Goal: Task Accomplishment & Management: Complete application form

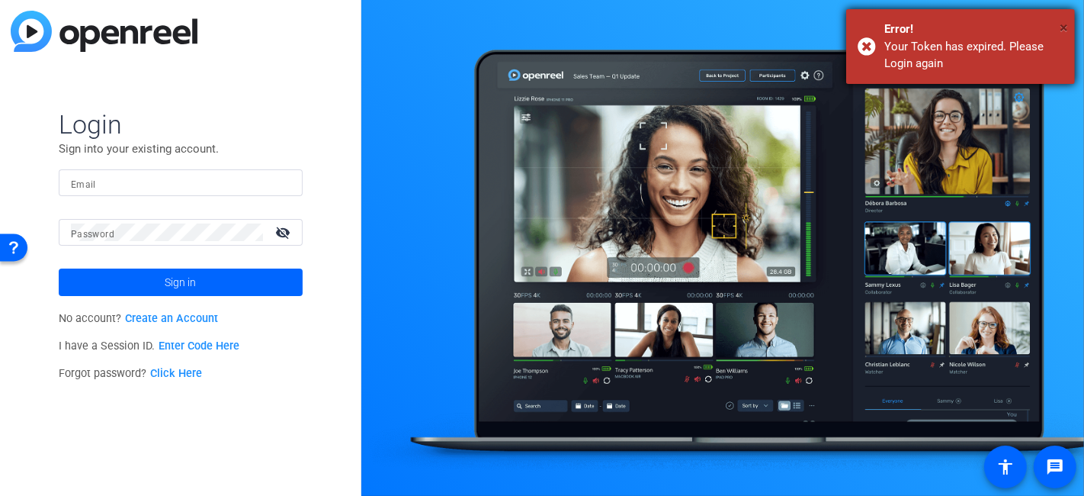
click at [1062, 25] on span "×" at bounding box center [1064, 27] width 8 height 18
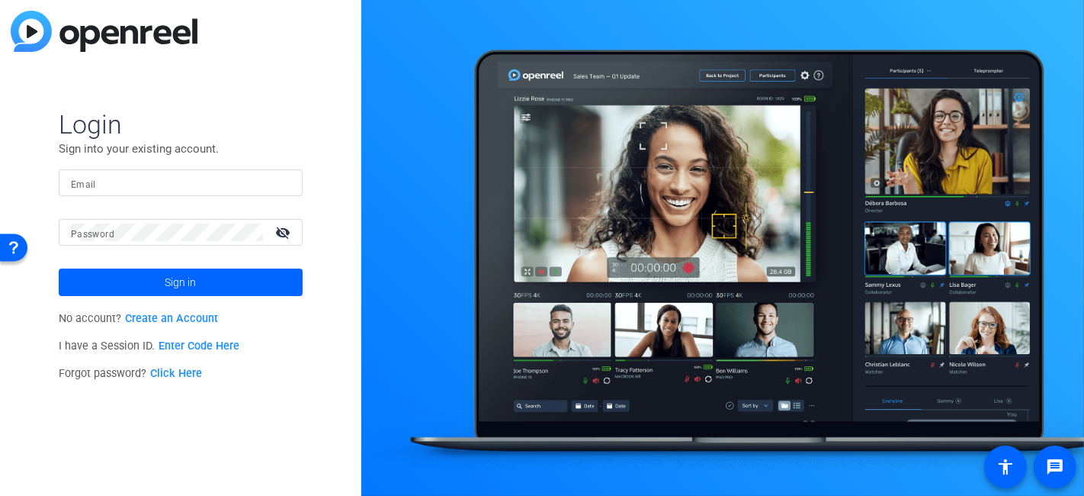
click at [127, 184] on input "Email" at bounding box center [181, 183] width 220 height 18
type input "[PERSON_NAME][EMAIL_ADDRESS][PERSON_NAME][DOMAIN_NAME]"
click at [59, 268] on button "Sign in" at bounding box center [181, 281] width 244 height 27
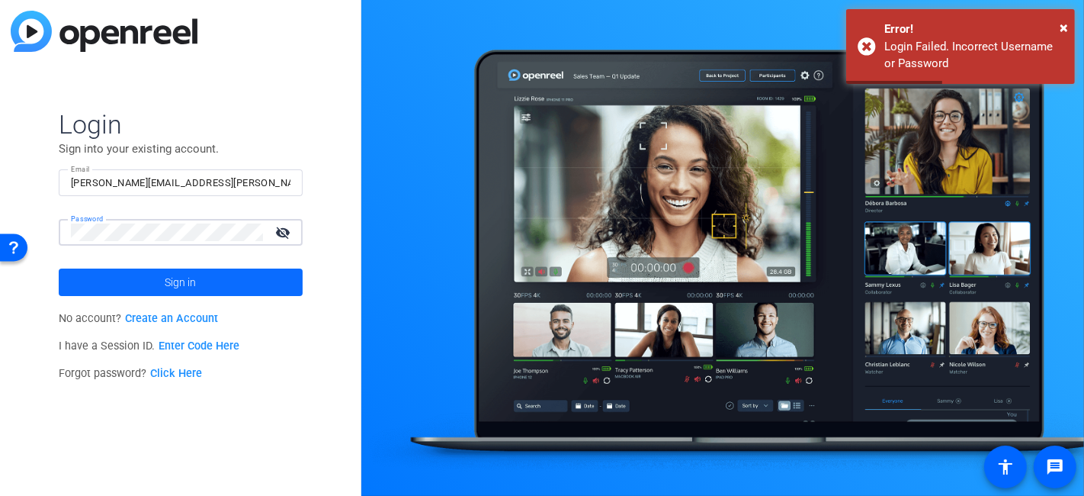
click at [175, 277] on span "Sign in" at bounding box center [180, 282] width 31 height 38
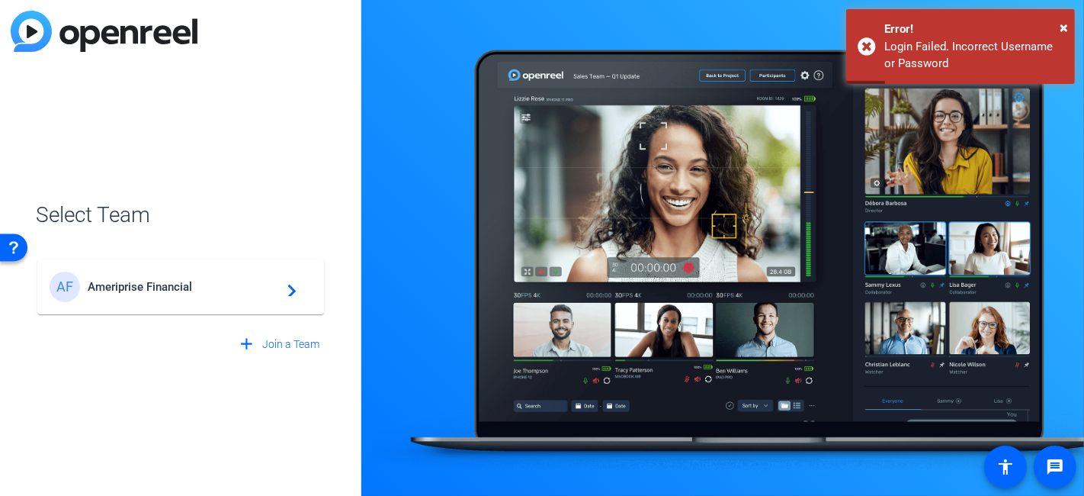
click at [175, 277] on div "AF Ameriprise Financial navigate_next" at bounding box center [181, 286] width 262 height 30
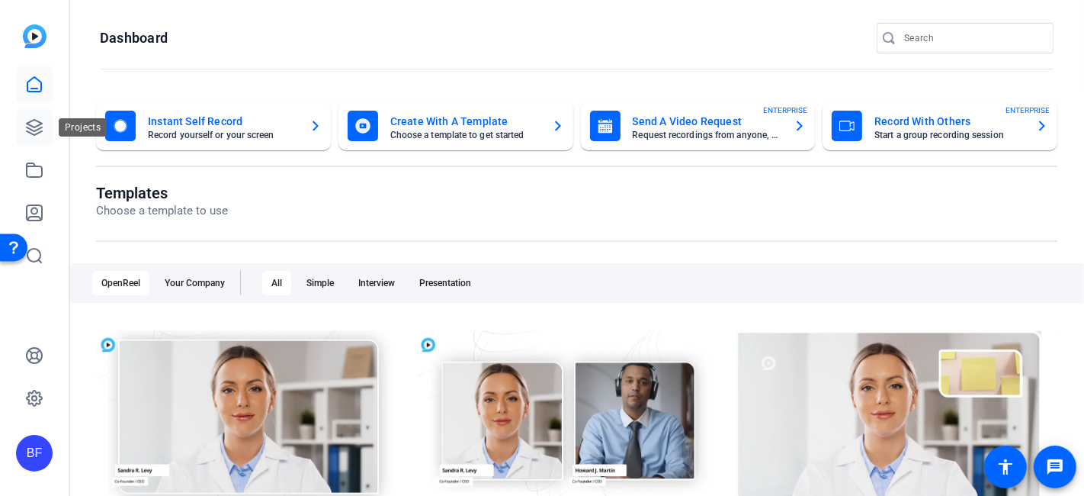
click at [34, 120] on icon at bounding box center [34, 127] width 15 height 15
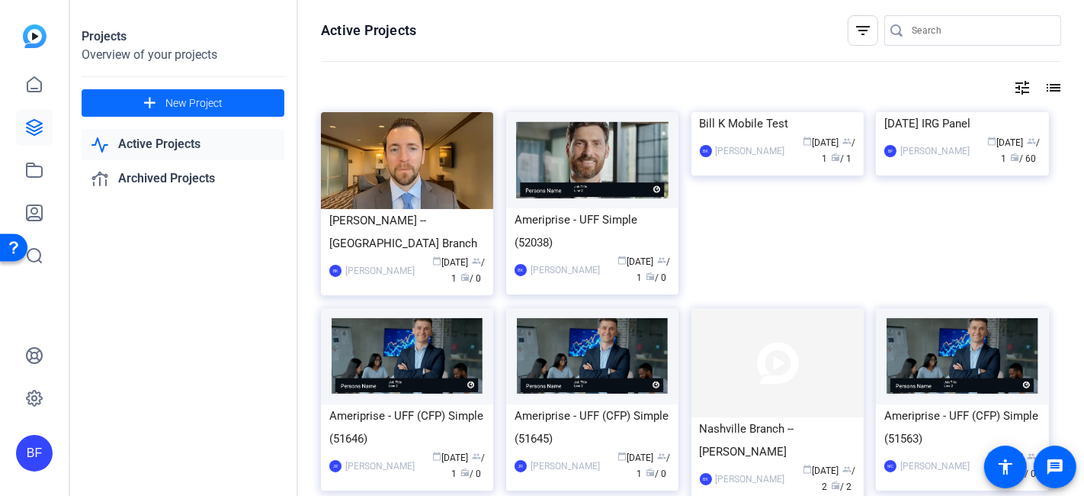
click at [180, 107] on span "New Project" at bounding box center [193, 103] width 57 height 16
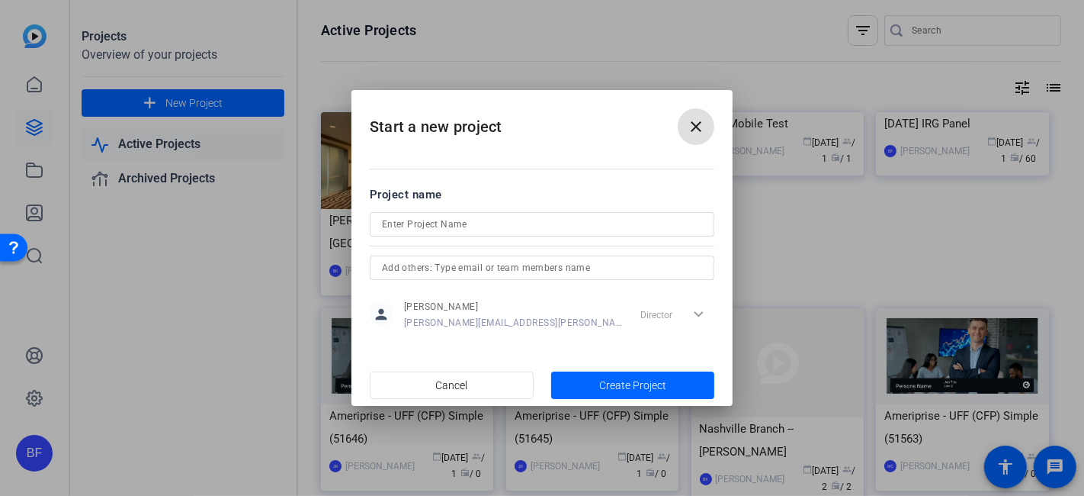
click at [427, 221] on input at bounding box center [542, 224] width 320 height 18
type input "N"
type input "[DATE] IRG Focus"
click at [599, 378] on span "Create Project" at bounding box center [632, 385] width 67 height 16
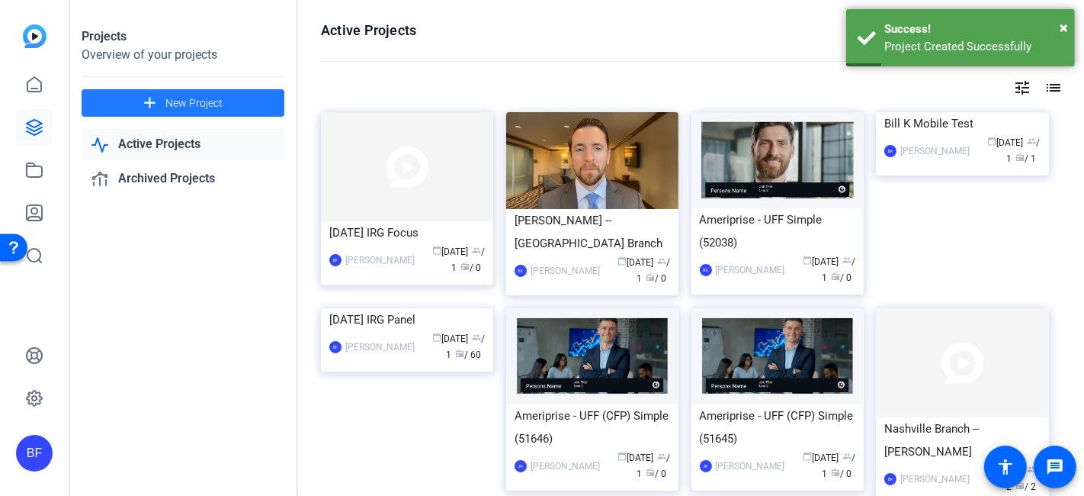
click at [165, 104] on span "New Project" at bounding box center [193, 103] width 57 height 16
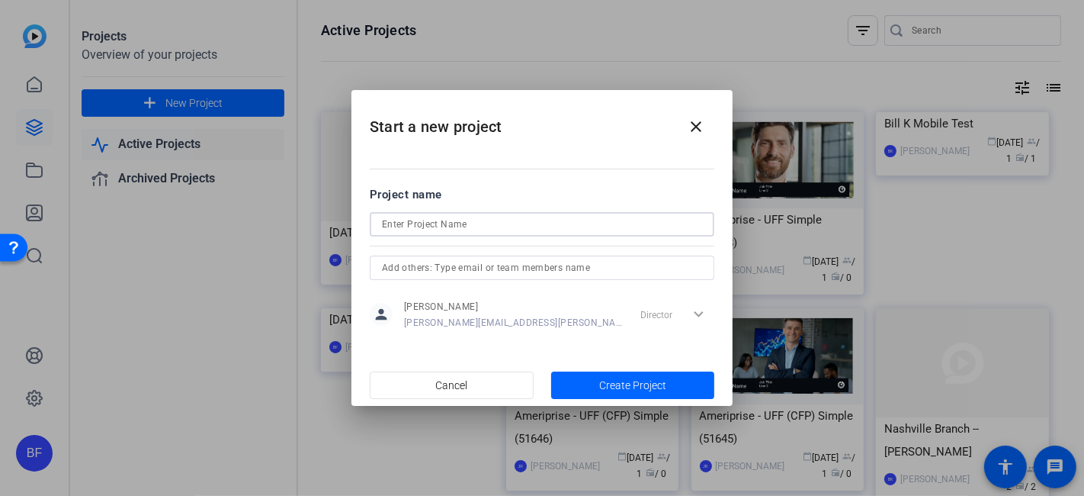
click at [418, 223] on input at bounding box center [542, 224] width 320 height 18
type input "[DATE] IRG Focus"
click at [589, 380] on span "button" at bounding box center [633, 385] width 164 height 37
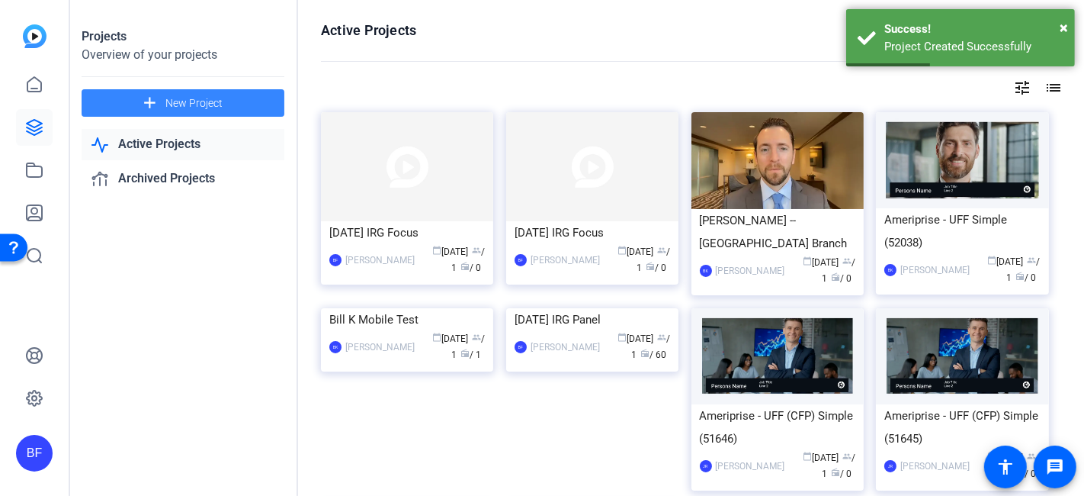
click at [196, 98] on span "New Project" at bounding box center [193, 103] width 57 height 16
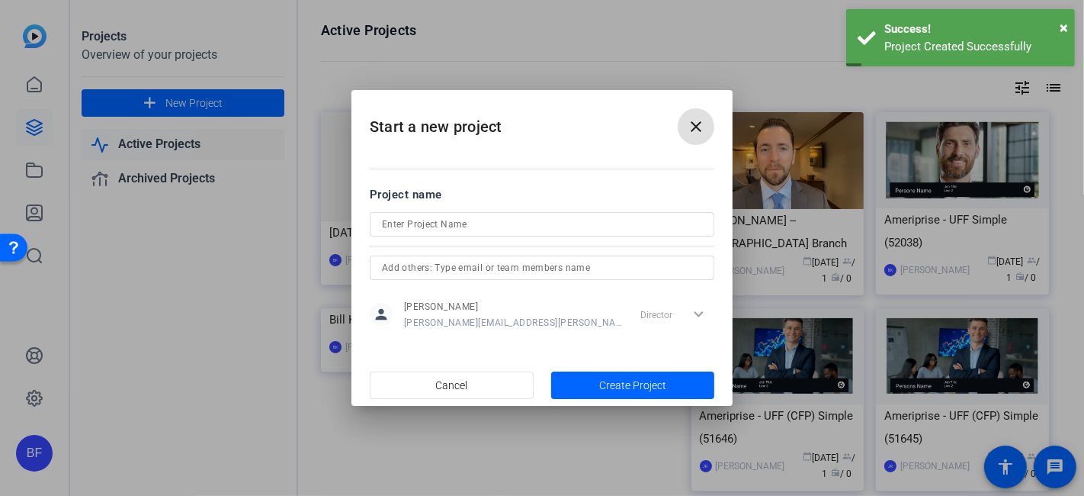
click at [404, 219] on input at bounding box center [542, 224] width 320 height 18
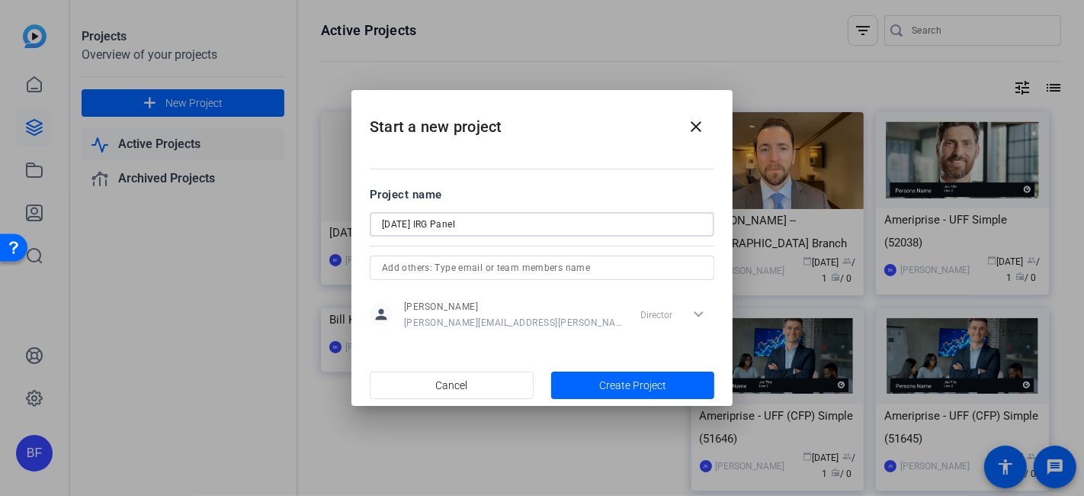
type input "[DATE] IRG Panel"
click at [608, 374] on span "button" at bounding box center [633, 385] width 164 height 37
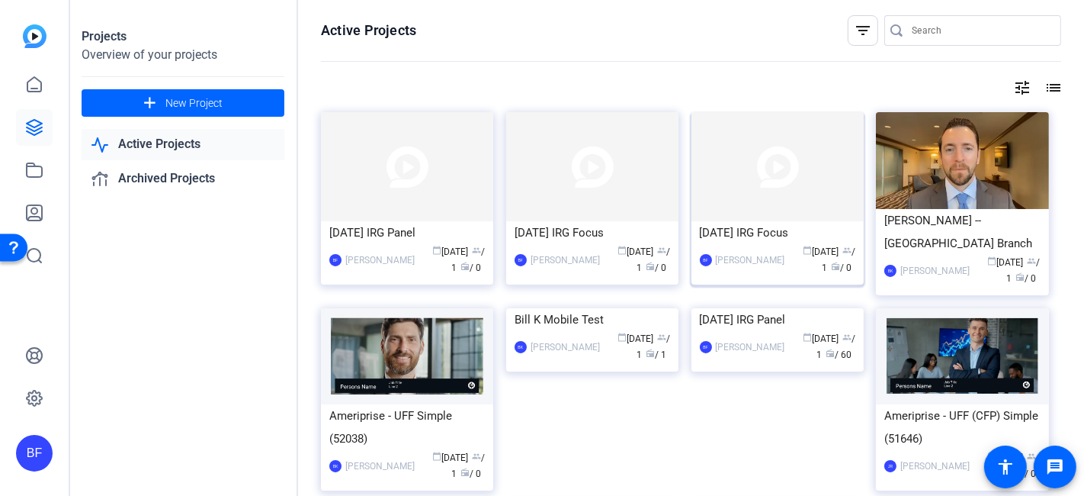
click at [749, 238] on div "[DATE] IRG Focus" at bounding box center [778, 232] width 156 height 23
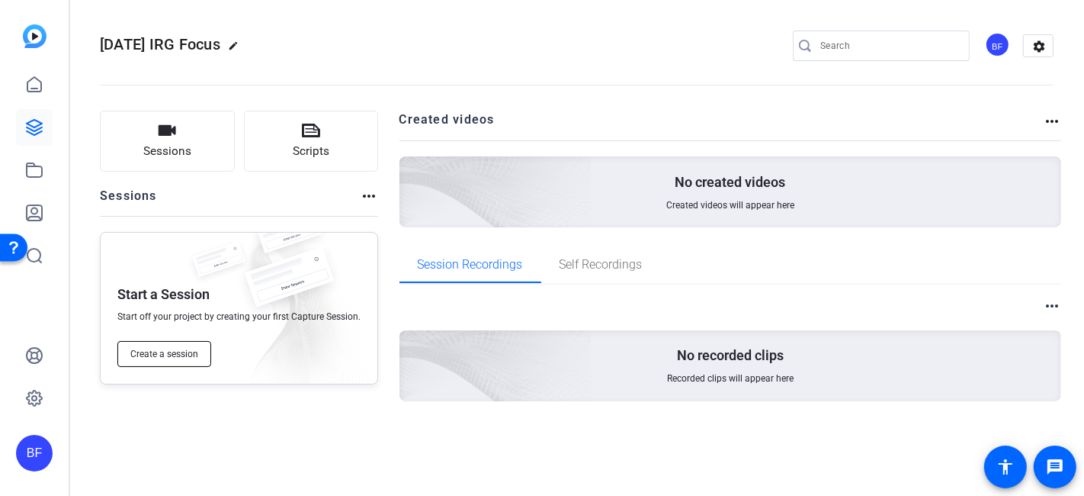
click at [184, 354] on span "Create a session" at bounding box center [164, 354] width 68 height 12
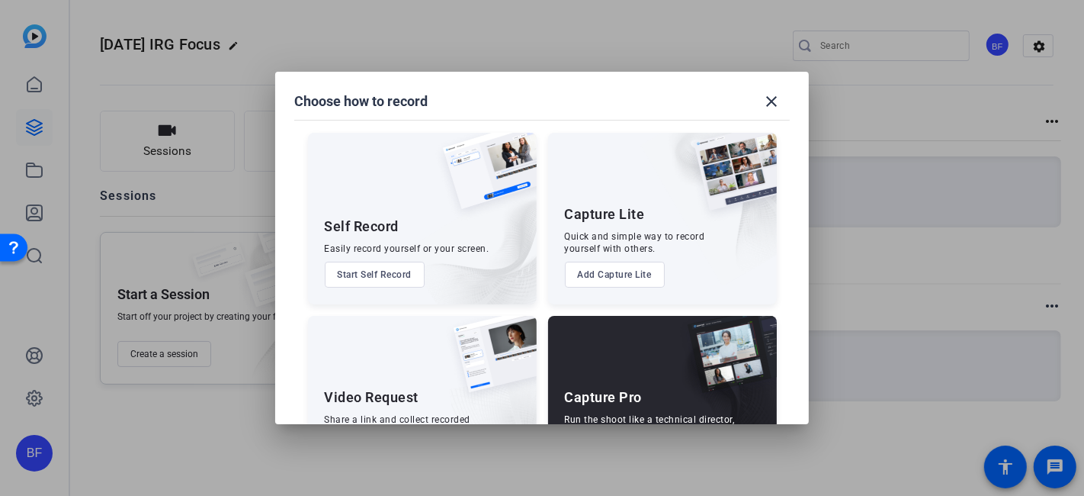
scroll to position [78, 0]
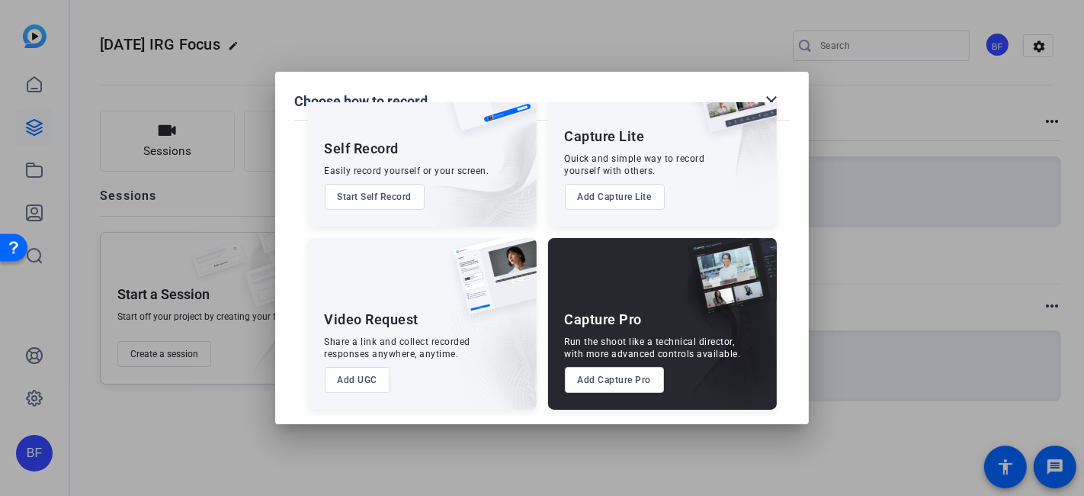
click at [635, 371] on button "Add Capture Pro" at bounding box center [615, 380] width 100 height 26
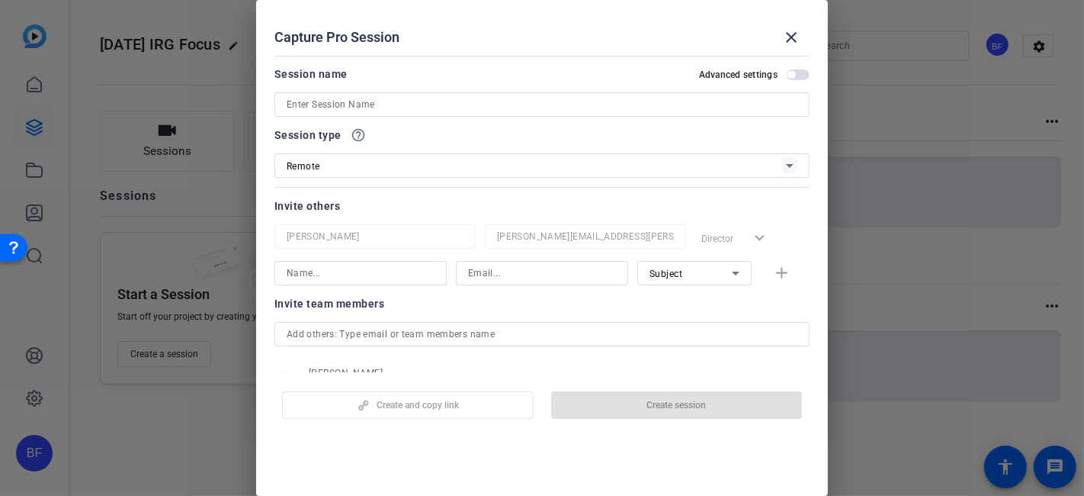
click at [403, 104] on input at bounding box center [542, 104] width 511 height 18
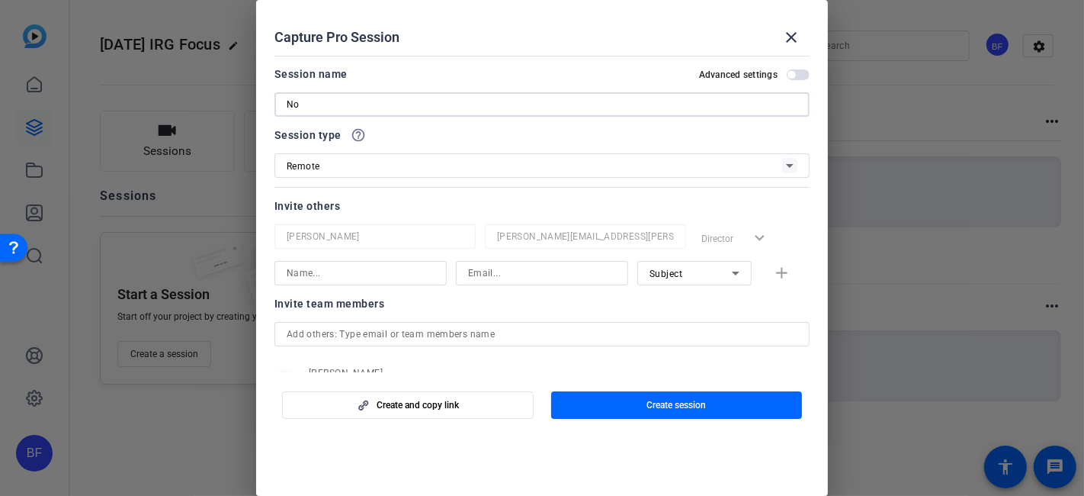
type input "N"
drag, startPoint x: 312, startPoint y: 105, endPoint x: 264, endPoint y: 103, distance: 48.1
click at [264, 103] on mat-dialog-content "Session name Advanced settings [DATE] Focus Session type help_outline Remote In…" at bounding box center [542, 211] width 572 height 322
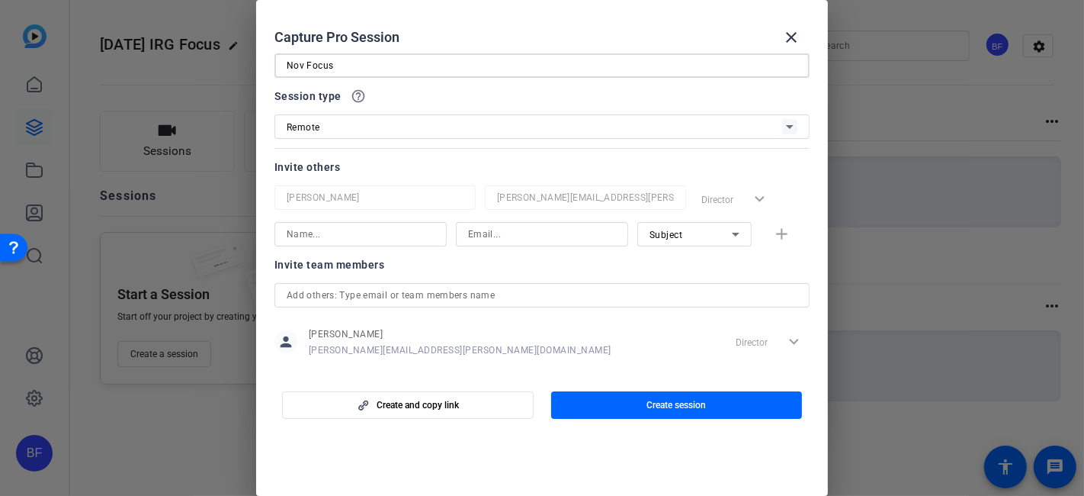
scroll to position [59, 0]
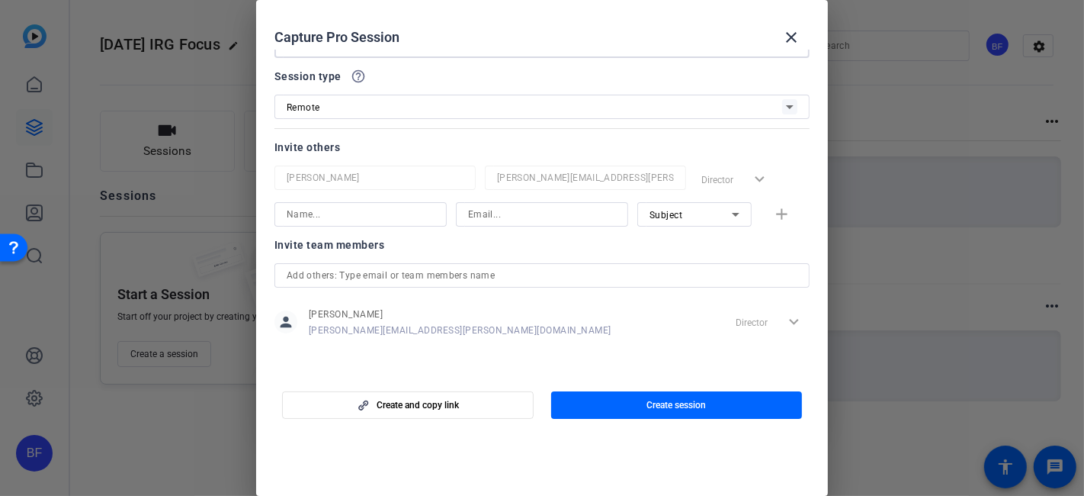
type input "Nov Focus"
click at [396, 214] on input at bounding box center [361, 214] width 148 height 18
type input "[PERSON_NAME]"
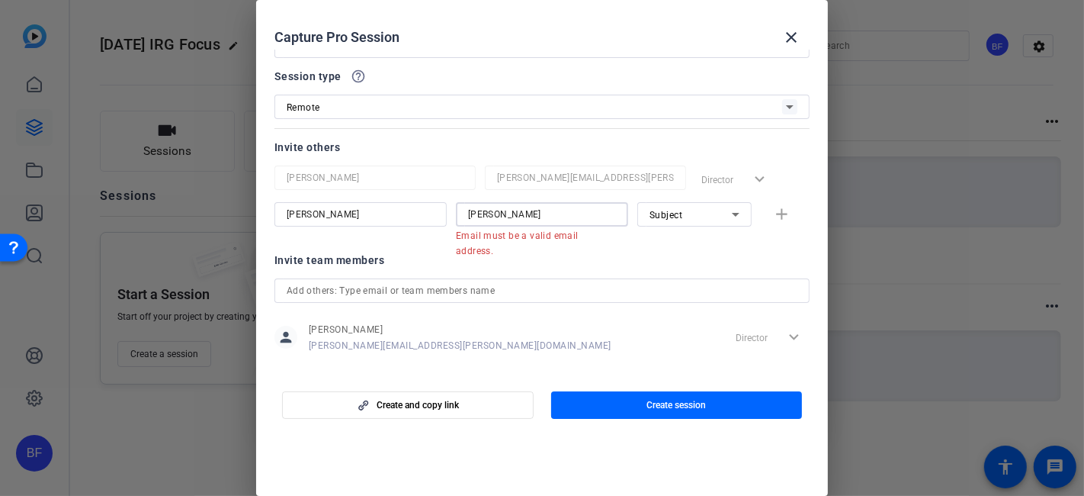
click at [496, 205] on input "[PERSON_NAME]" at bounding box center [542, 214] width 148 height 18
type input "[PERSON_NAME]"
type input "Melaniee"
click at [495, 205] on input "[PERSON_NAME]" at bounding box center [542, 214] width 148 height 18
click at [494, 206] on input "[PERSON_NAME]" at bounding box center [542, 214] width 148 height 18
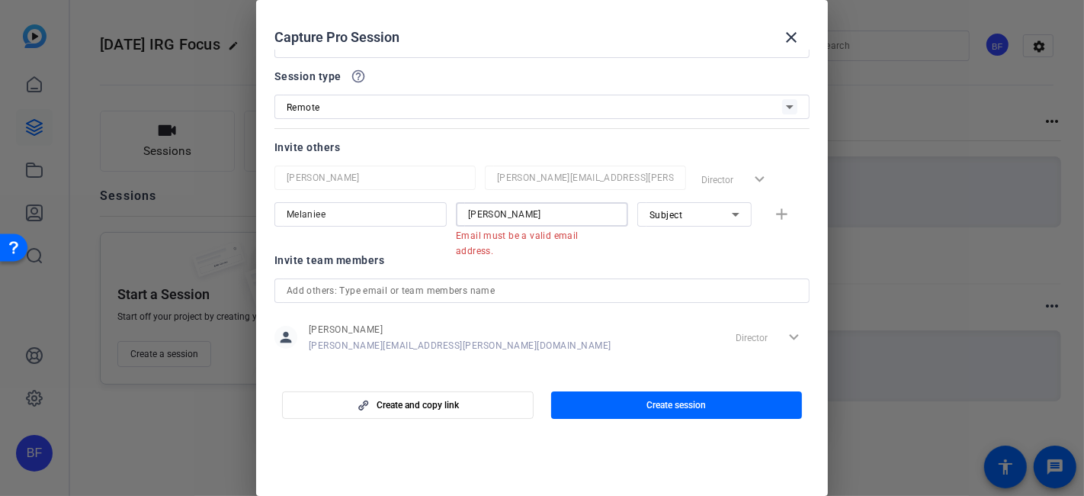
paste input "[PERSON_NAME][EMAIL_ADDRESS][PERSON_NAME][DOMAIN_NAME]"
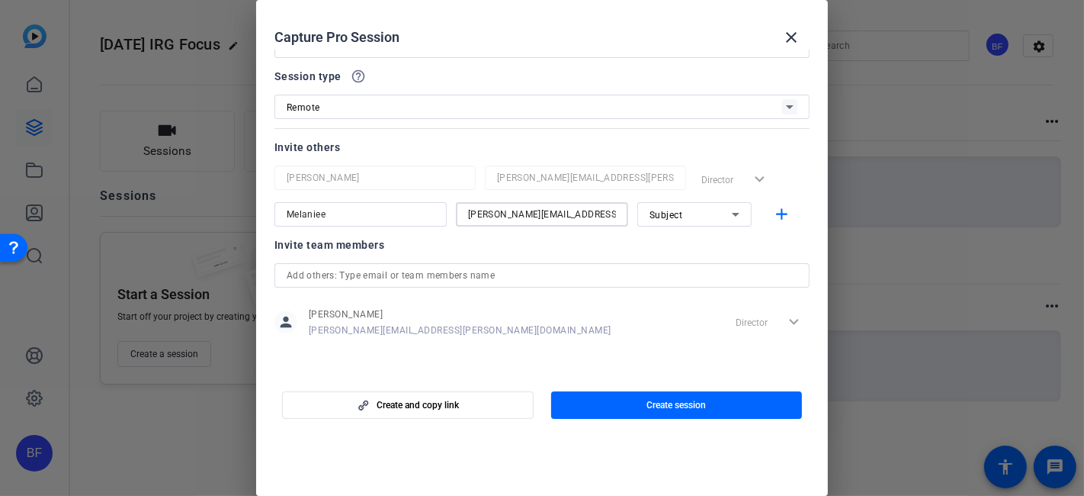
type input "[PERSON_NAME][EMAIL_ADDRESS][PERSON_NAME][DOMAIN_NAME]"
click at [405, 215] on input "Melaniee" at bounding box center [361, 214] width 148 height 18
type input "[PERSON_NAME]"
click at [695, 218] on div "Subject" at bounding box center [691, 214] width 82 height 19
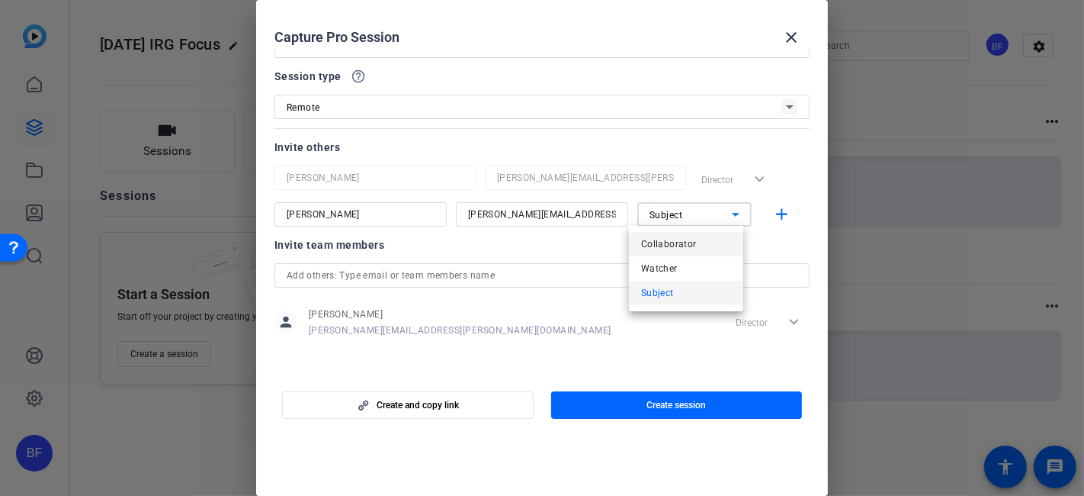
click at [691, 249] on span "Collaborator" at bounding box center [669, 244] width 56 height 18
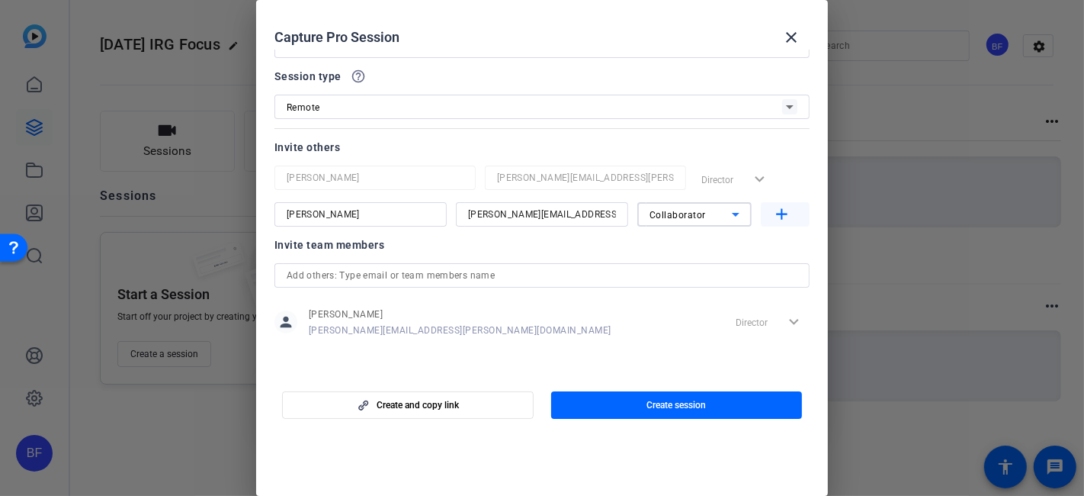
click at [773, 220] on mat-icon "add" at bounding box center [782, 214] width 19 height 19
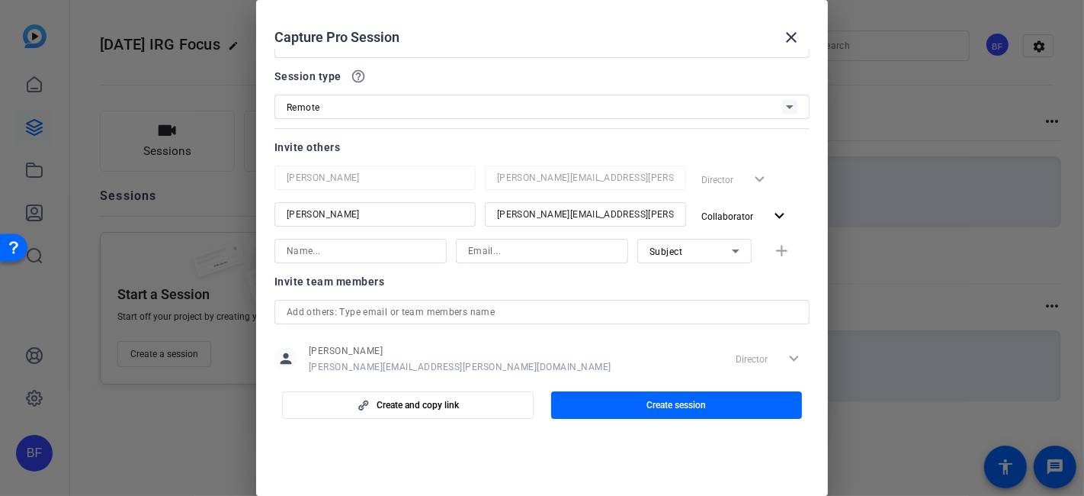
click at [500, 249] on input at bounding box center [542, 251] width 148 height 18
paste input "[PERSON_NAME][EMAIL_ADDRESS][PERSON_NAME][DOMAIN_NAME]"
type input "[PERSON_NAME][EMAIL_ADDRESS][PERSON_NAME][DOMAIN_NAME]"
click at [382, 251] on input at bounding box center [361, 251] width 148 height 18
type input "[PERSON_NAME]"
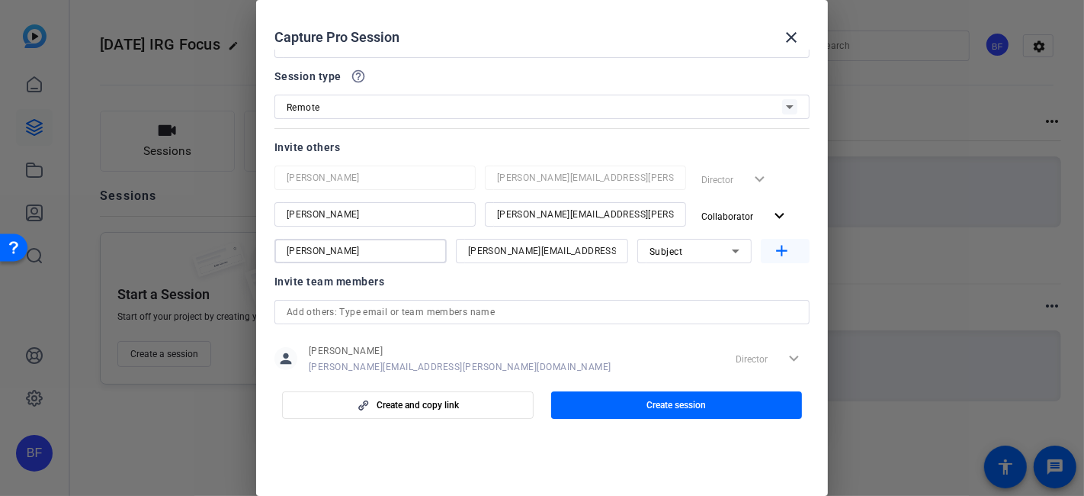
click at [773, 250] on mat-icon "add" at bounding box center [782, 251] width 19 height 19
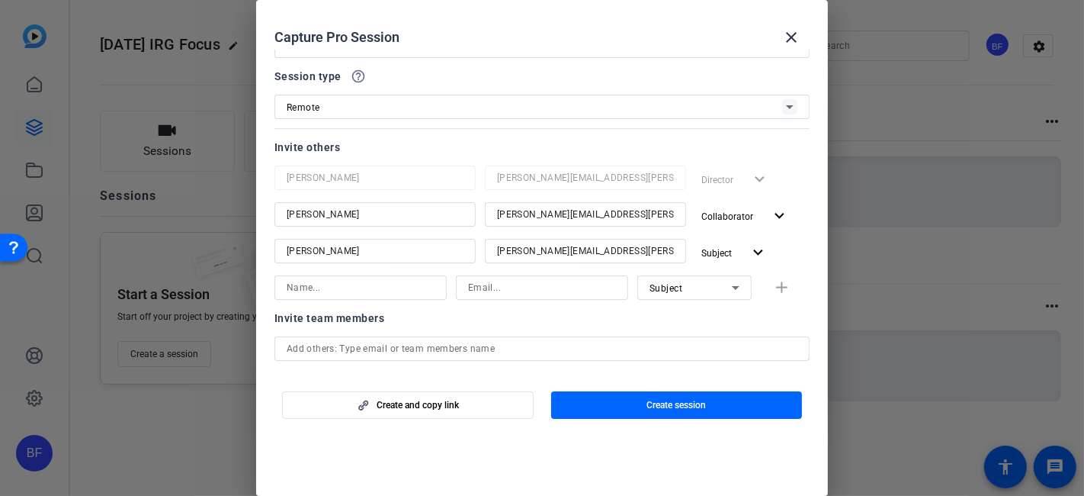
click at [408, 286] on input at bounding box center [361, 287] width 148 height 18
type input "[PERSON_NAME]"
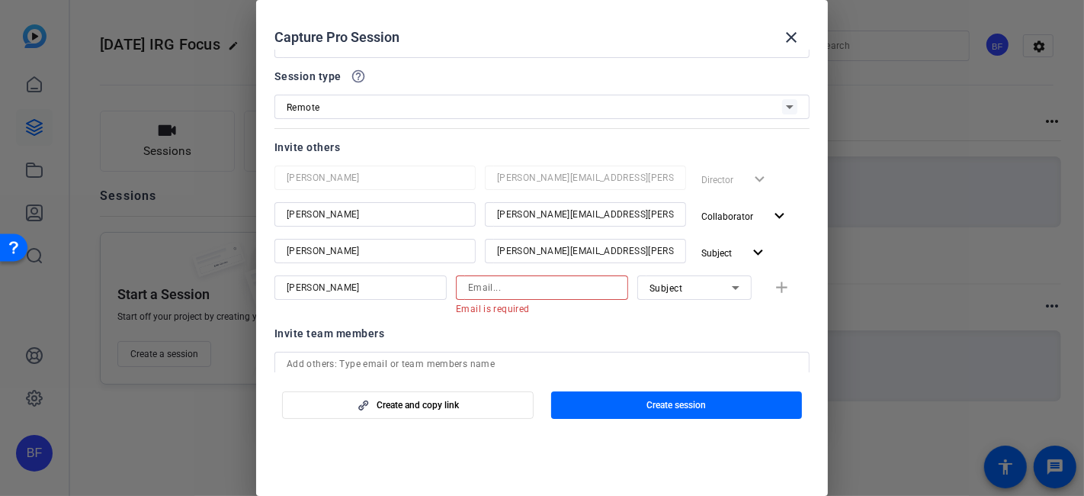
click at [483, 281] on input at bounding box center [542, 287] width 148 height 18
paste input "[PERSON_NAME][EMAIL_ADDRESS][PERSON_NAME][DOMAIN_NAME]"
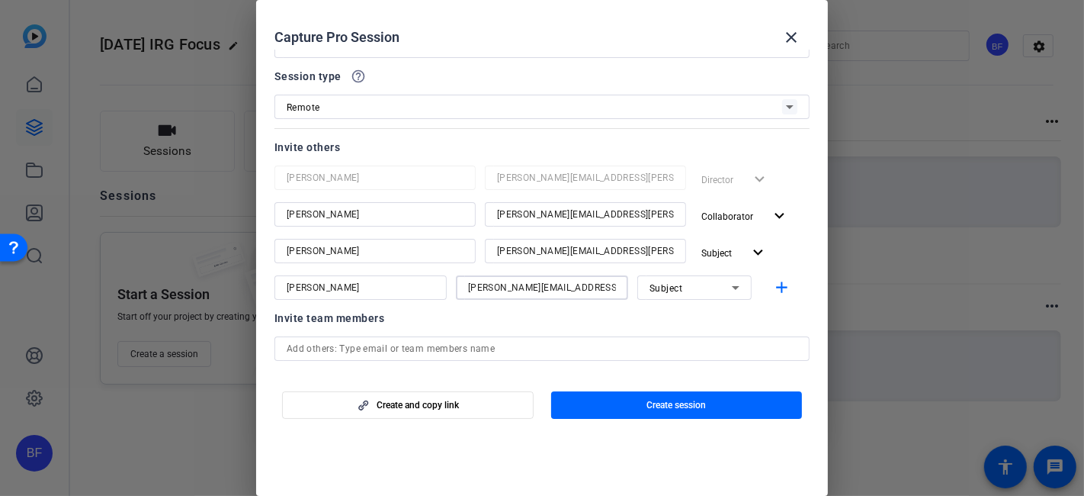
type input "[PERSON_NAME][EMAIL_ADDRESS][PERSON_NAME][DOMAIN_NAME]"
click at [727, 288] on icon at bounding box center [736, 287] width 18 height 18
click at [698, 308] on mat-option "Collaborator" at bounding box center [686, 317] width 114 height 24
click at [775, 288] on mat-icon "add" at bounding box center [782, 287] width 19 height 19
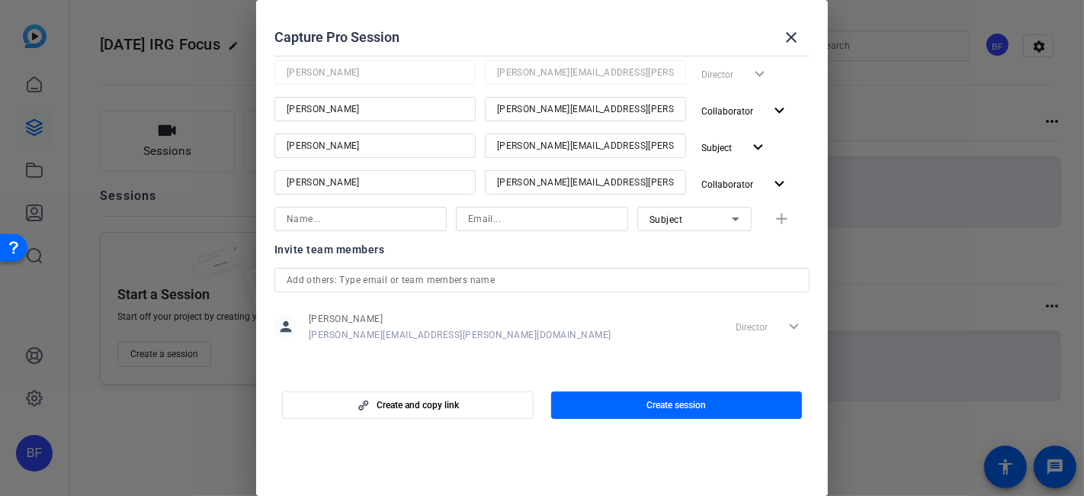
scroll to position [168, 0]
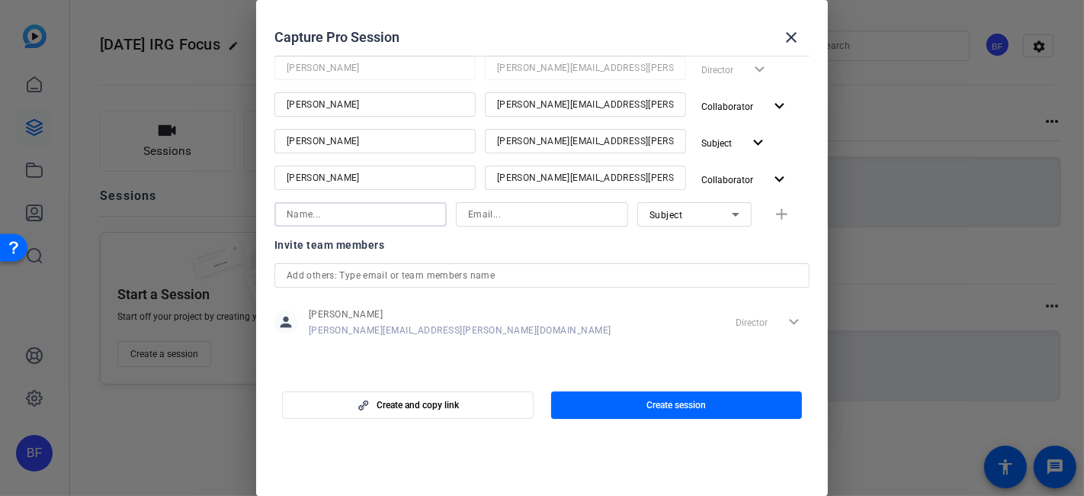
click at [407, 210] on input at bounding box center [361, 214] width 148 height 18
type input "Mark"
type input "m"
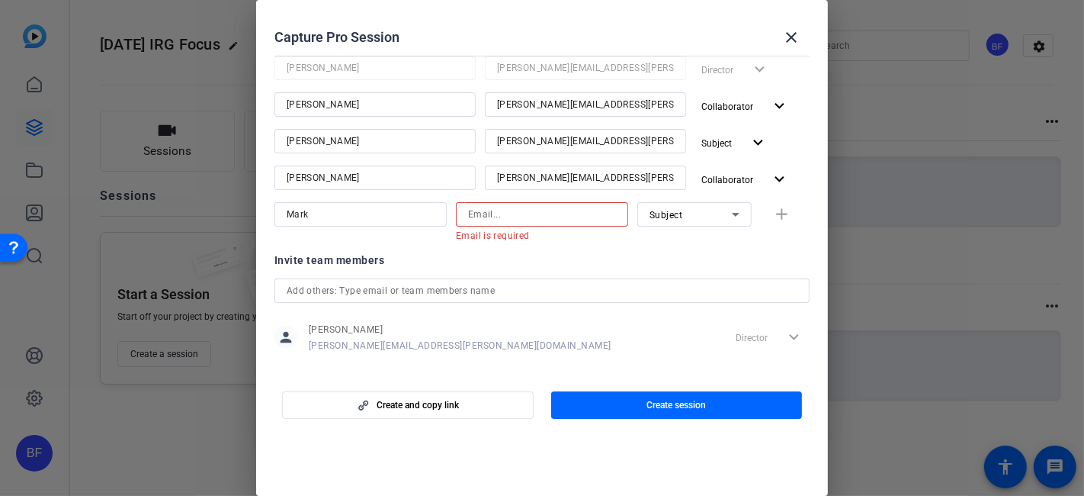
click at [476, 213] on input at bounding box center [542, 214] width 148 height 18
paste input "[EMAIL_ADDRESS][PERSON_NAME][DOMAIN_NAME]"
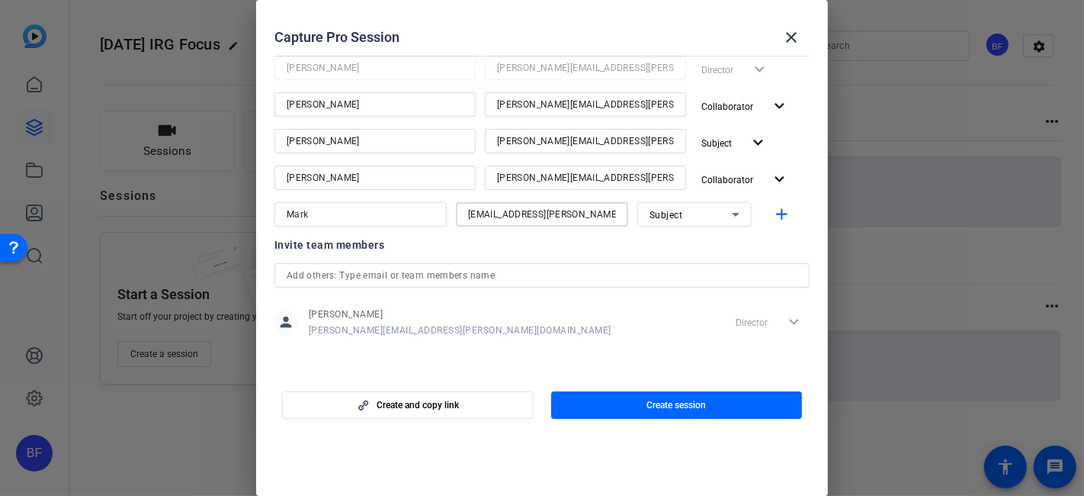
type input "[EMAIL_ADDRESS][PERSON_NAME][DOMAIN_NAME]"
click at [665, 215] on span "Subject" at bounding box center [667, 215] width 34 height 11
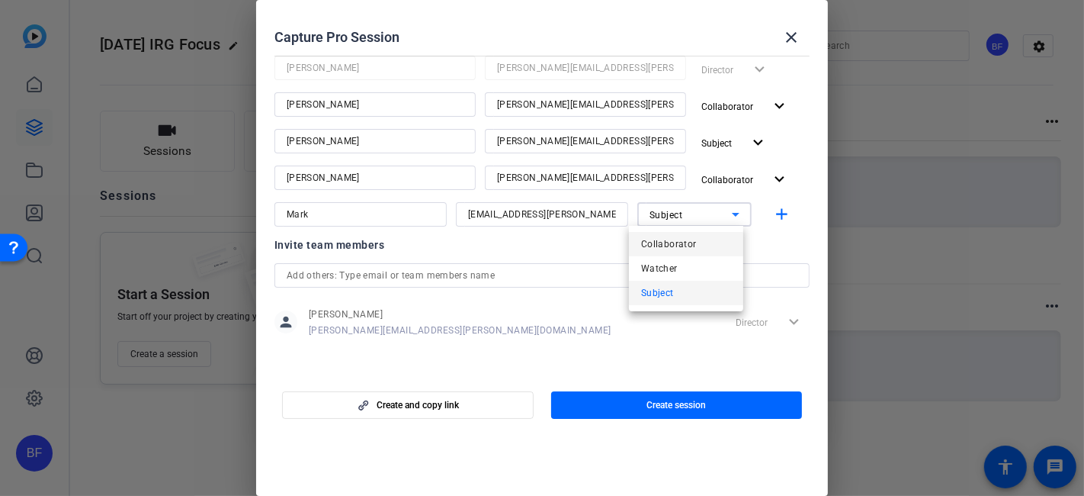
click at [666, 236] on span "Collaborator" at bounding box center [669, 244] width 56 height 18
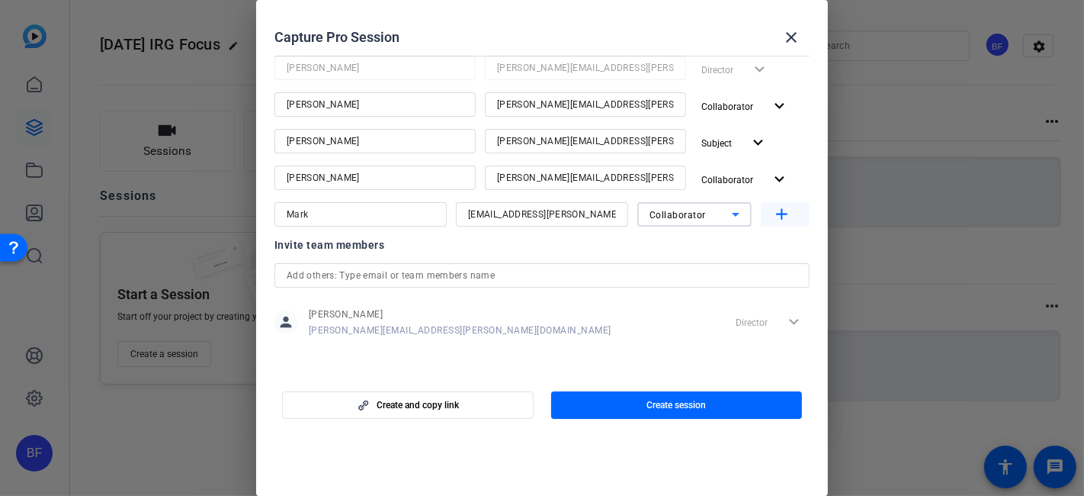
click at [775, 210] on mat-icon "add" at bounding box center [782, 214] width 19 height 19
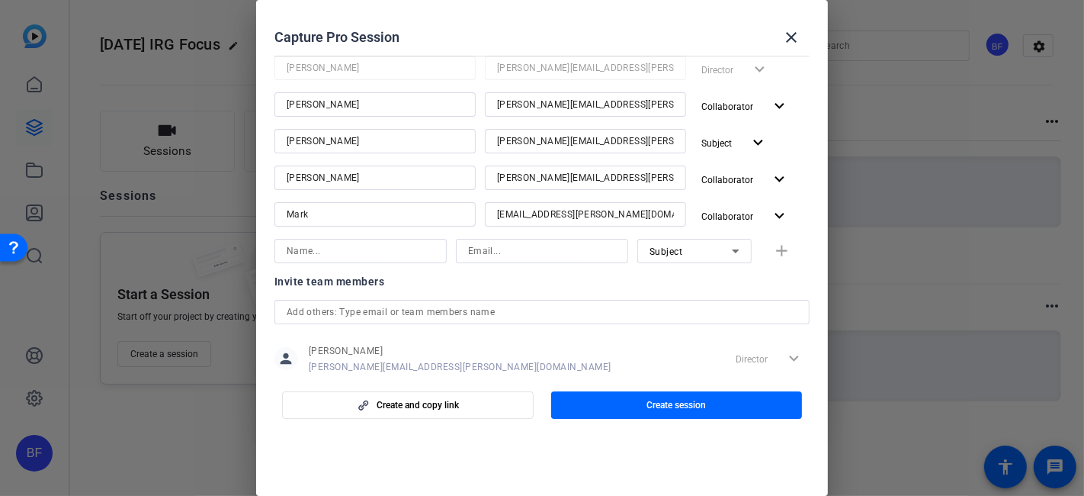
click at [592, 250] on input at bounding box center [542, 251] width 148 height 18
paste input "[PERSON_NAME][EMAIL_ADDRESS][PERSON_NAME][DOMAIN_NAME]"
type input "[PERSON_NAME][EMAIL_ADDRESS][PERSON_NAME][DOMAIN_NAME]"
click at [440, 252] on div at bounding box center [360, 251] width 172 height 24
click at [420, 250] on input at bounding box center [361, 251] width 148 height 18
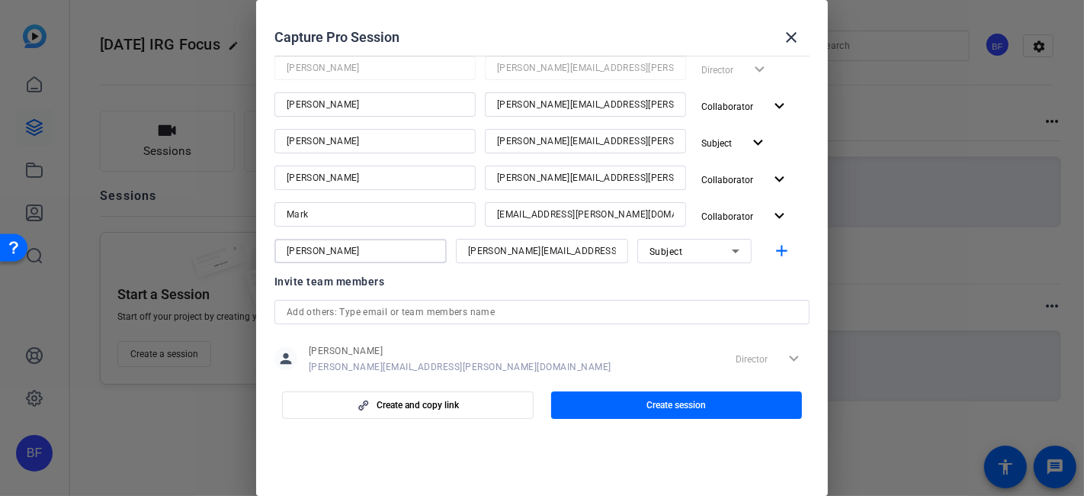
type input "[PERSON_NAME]"
click at [637, 255] on div "Subject" at bounding box center [694, 251] width 114 height 24
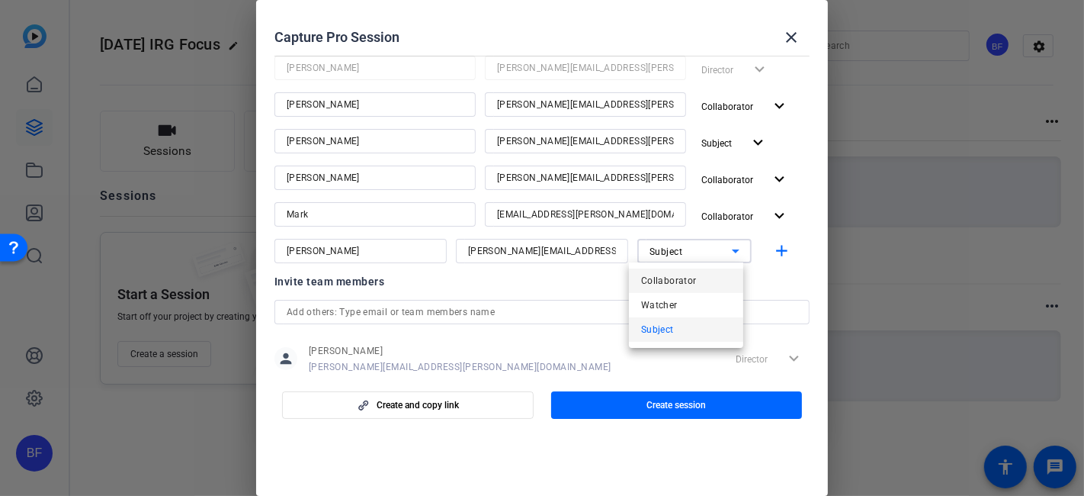
click at [649, 280] on span "Collaborator" at bounding box center [669, 280] width 56 height 18
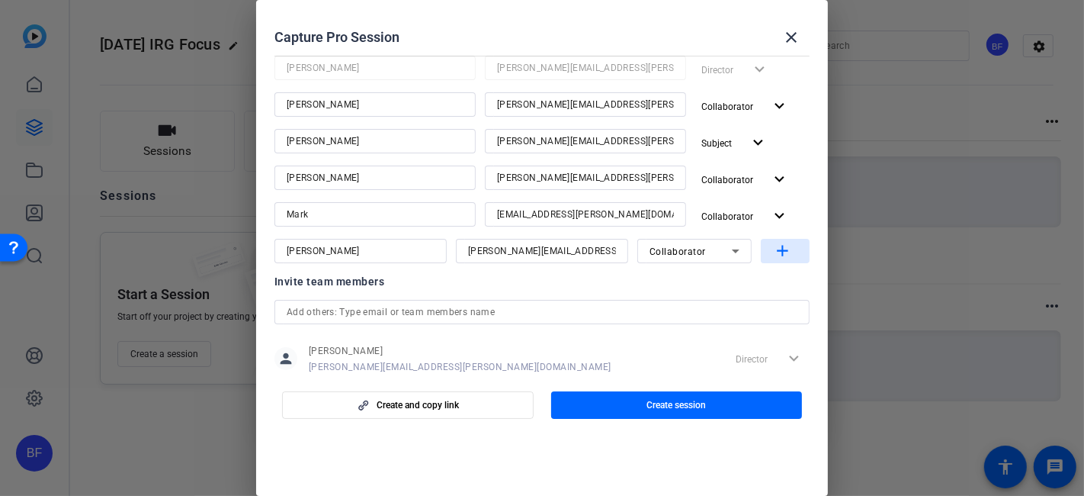
click at [773, 252] on mat-icon "add" at bounding box center [782, 251] width 19 height 19
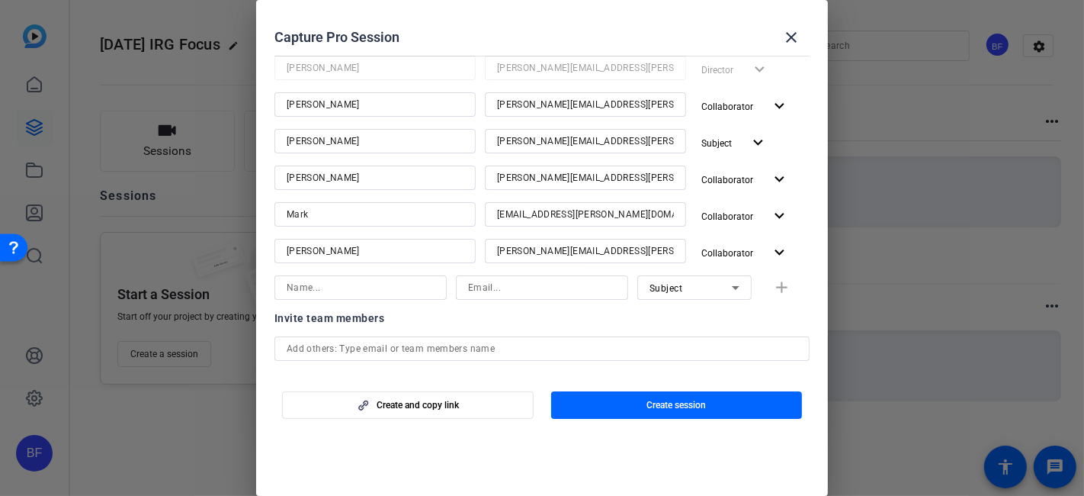
click at [417, 286] on input at bounding box center [361, 287] width 148 height 18
type input "s"
type input "Support"
type input "[EMAIL_ADDRESS][DOMAIN_NAME]"
click at [737, 290] on div "Subject" at bounding box center [694, 287] width 114 height 24
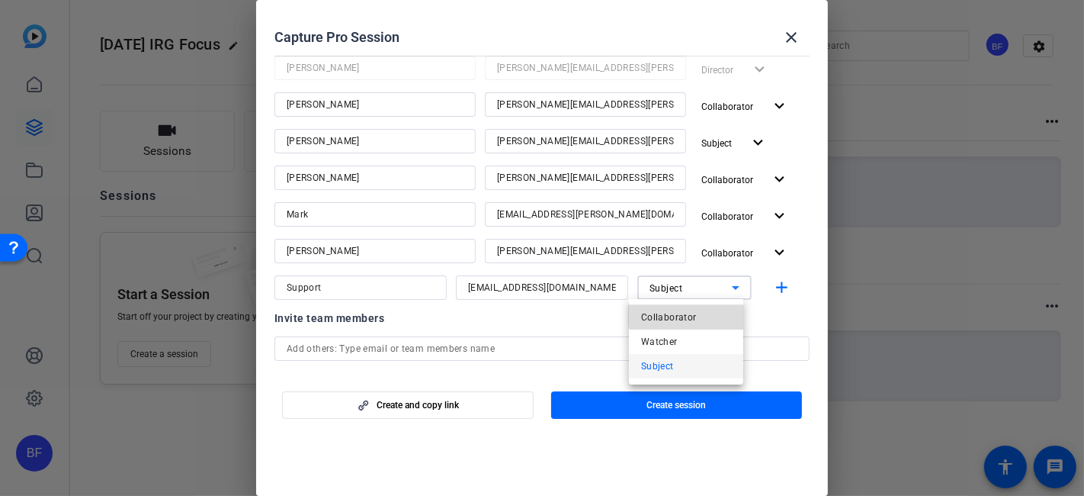
click at [711, 309] on mat-option "Collaborator" at bounding box center [686, 317] width 114 height 24
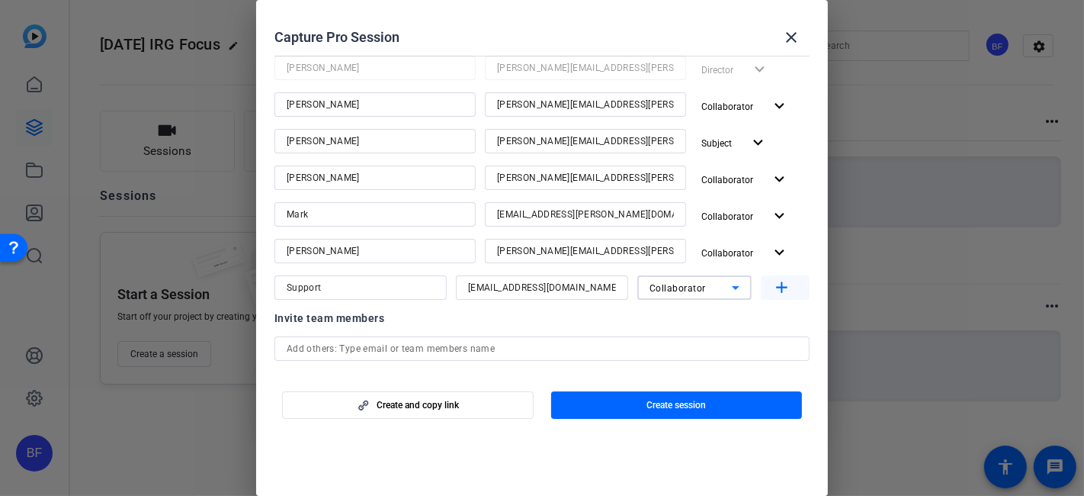
click at [773, 289] on mat-icon "add" at bounding box center [782, 287] width 19 height 19
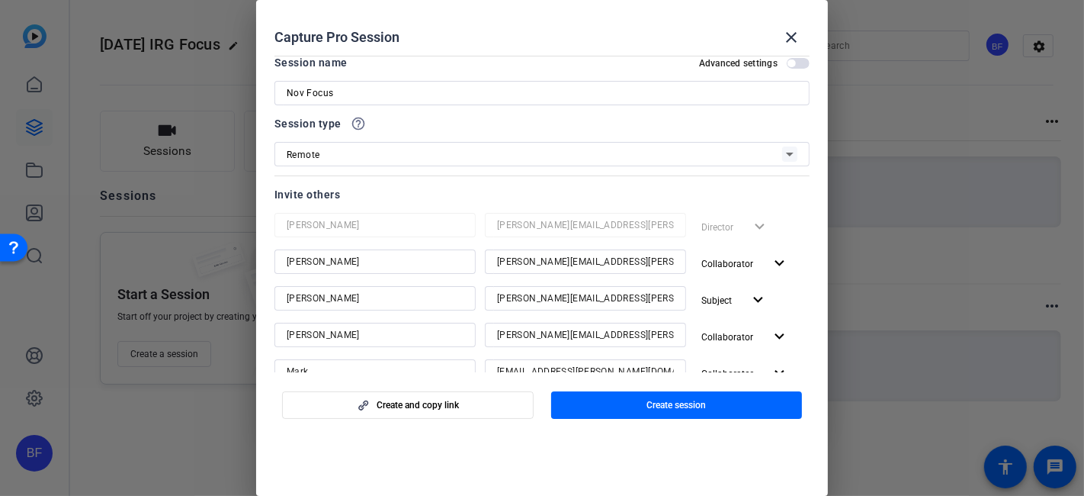
scroll to position [0, 0]
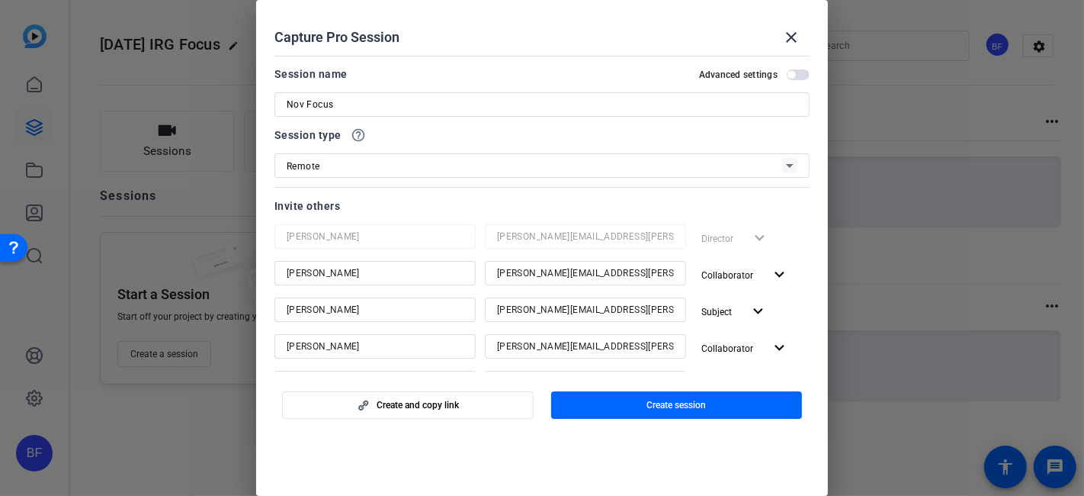
click at [788, 71] on span "button" at bounding box center [798, 74] width 23 height 11
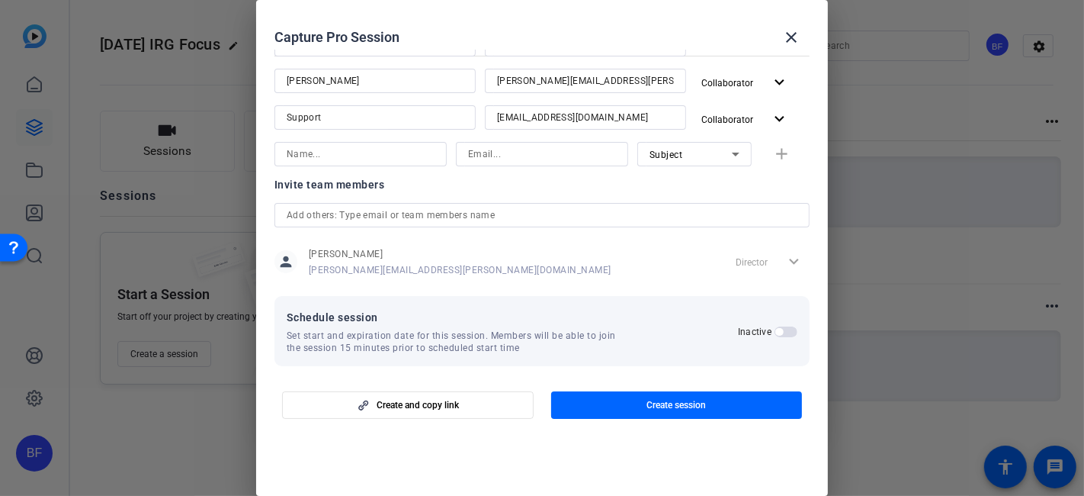
scroll to position [348, 0]
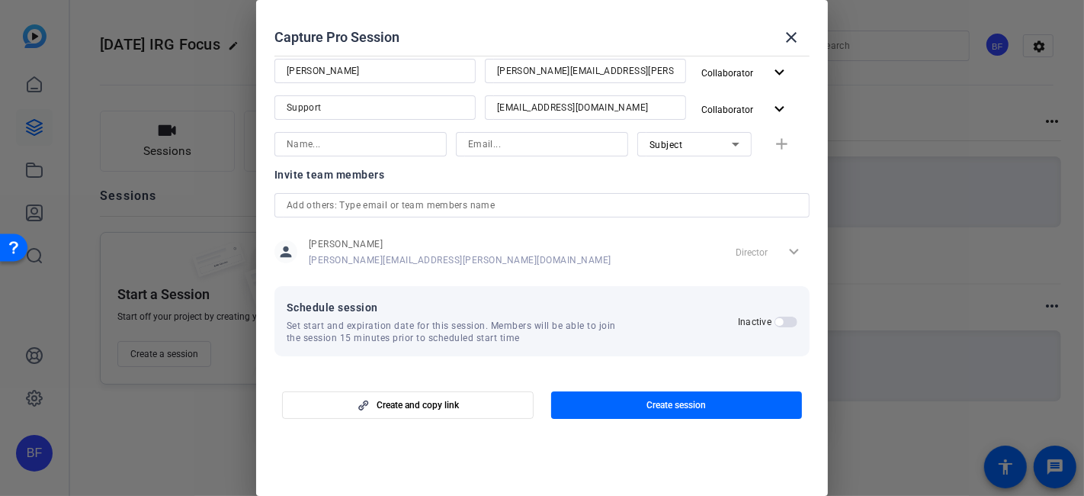
click at [777, 319] on span "button" at bounding box center [786, 321] width 23 height 11
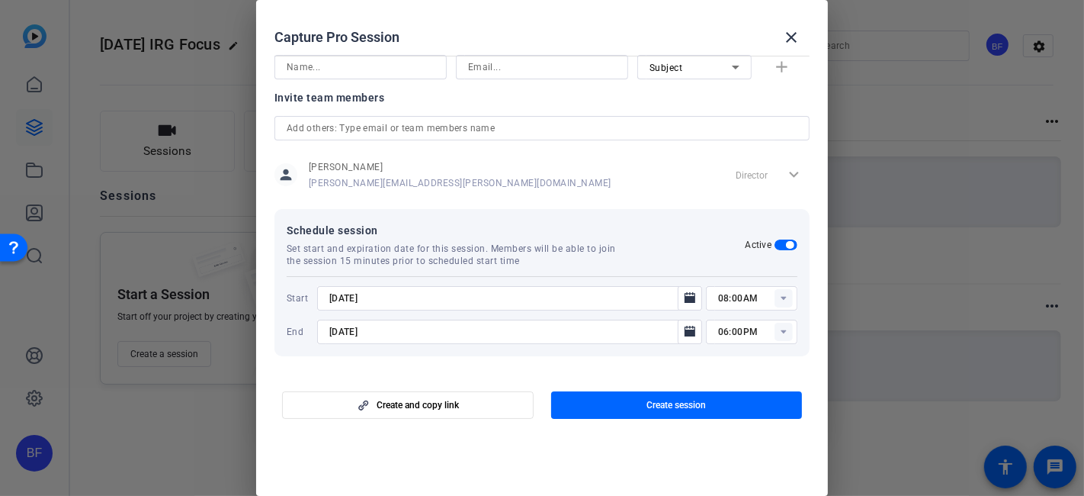
click at [585, 303] on input "[DATE]" at bounding box center [501, 298] width 345 height 18
click at [697, 295] on span "Open calendar" at bounding box center [690, 298] width 37 height 37
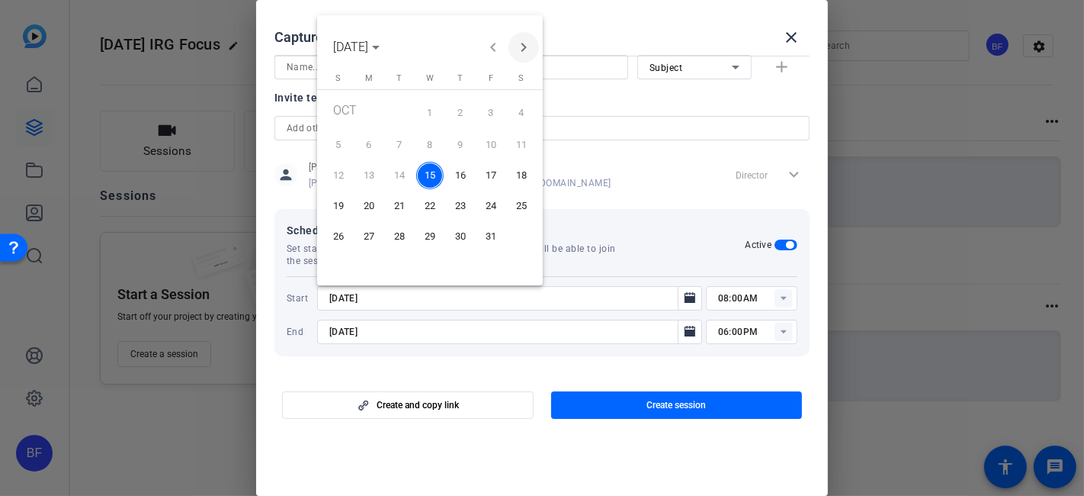
click at [520, 47] on span "Next month" at bounding box center [523, 47] width 30 height 30
click at [406, 145] on span "4" at bounding box center [399, 144] width 27 height 27
type input "[DATE]"
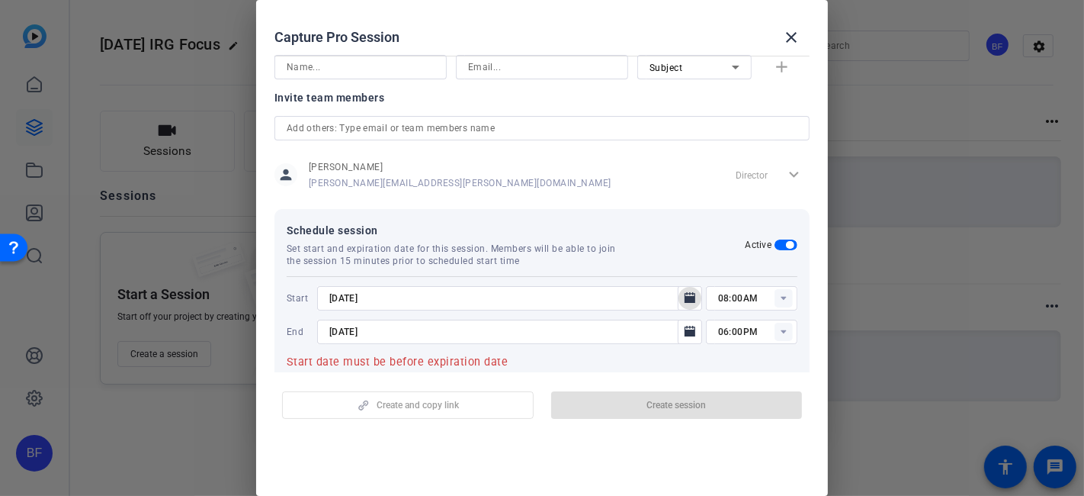
click at [775, 299] on rect at bounding box center [784, 298] width 18 height 18
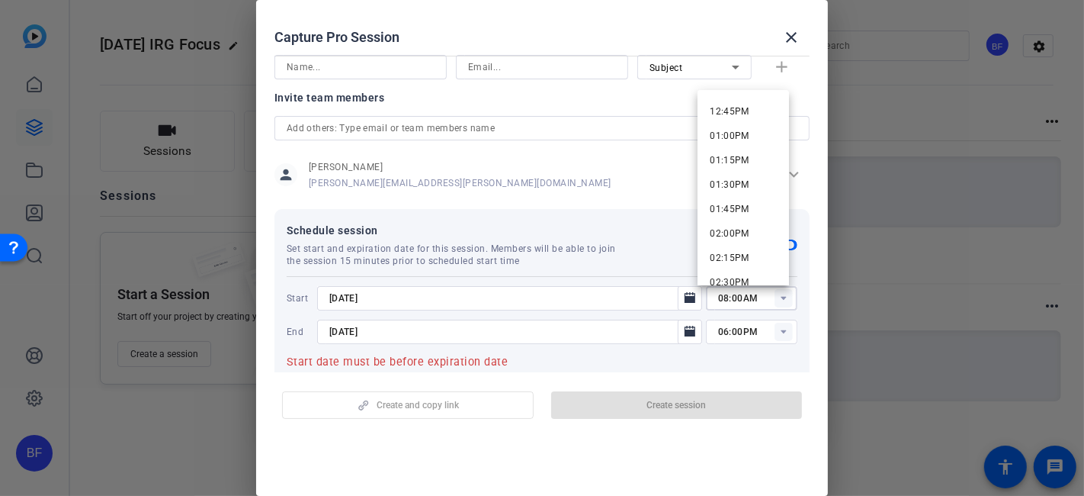
scroll to position [1270, 0]
click at [755, 110] on mat-option "01:00PM" at bounding box center [743, 107] width 91 height 24
type input "01:00PM"
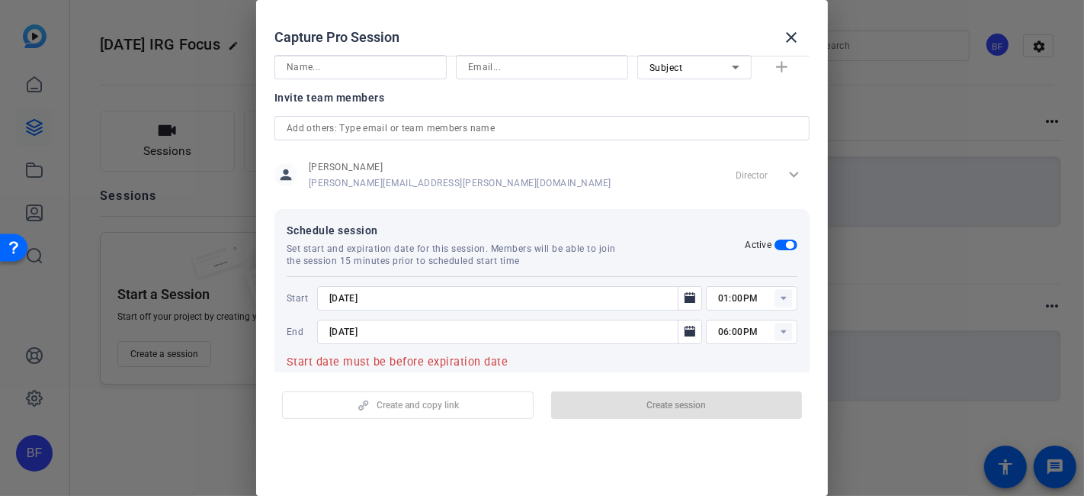
click at [776, 327] on rect at bounding box center [784, 331] width 18 height 18
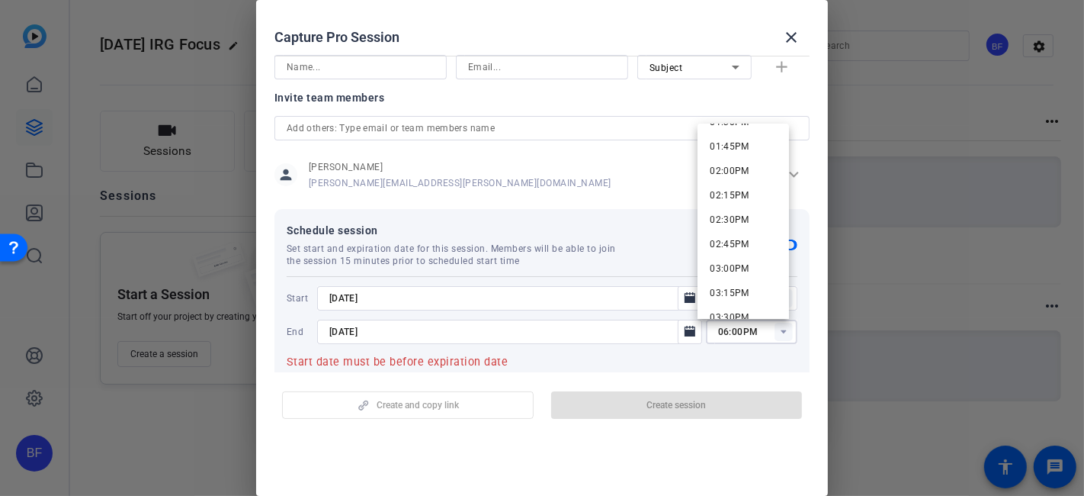
scroll to position [1359, 0]
click at [755, 201] on mat-option "02:30PM" at bounding box center [743, 197] width 91 height 24
type input "02:30PM"
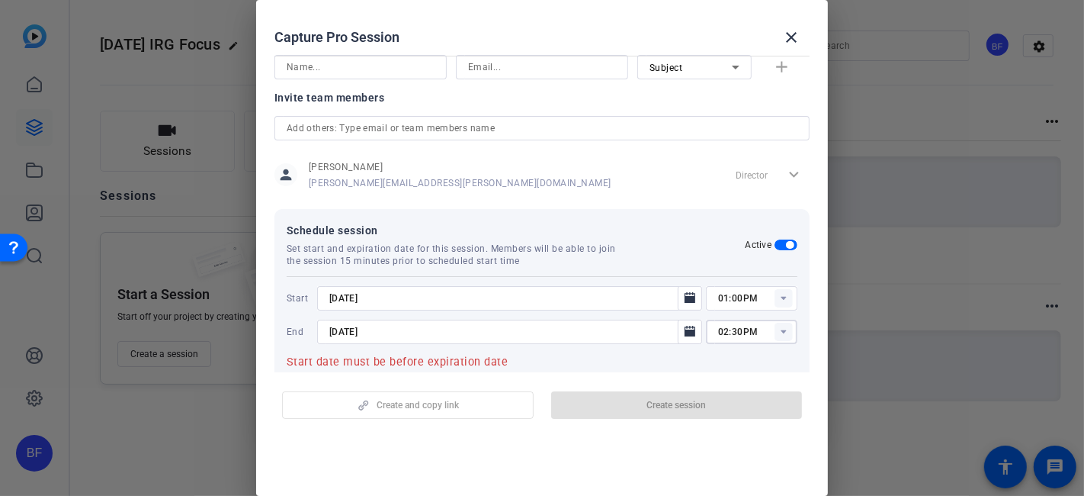
click at [517, 332] on input "[DATE]" at bounding box center [501, 331] width 345 height 18
click at [681, 328] on mat-icon "Open calendar" at bounding box center [690, 331] width 18 height 18
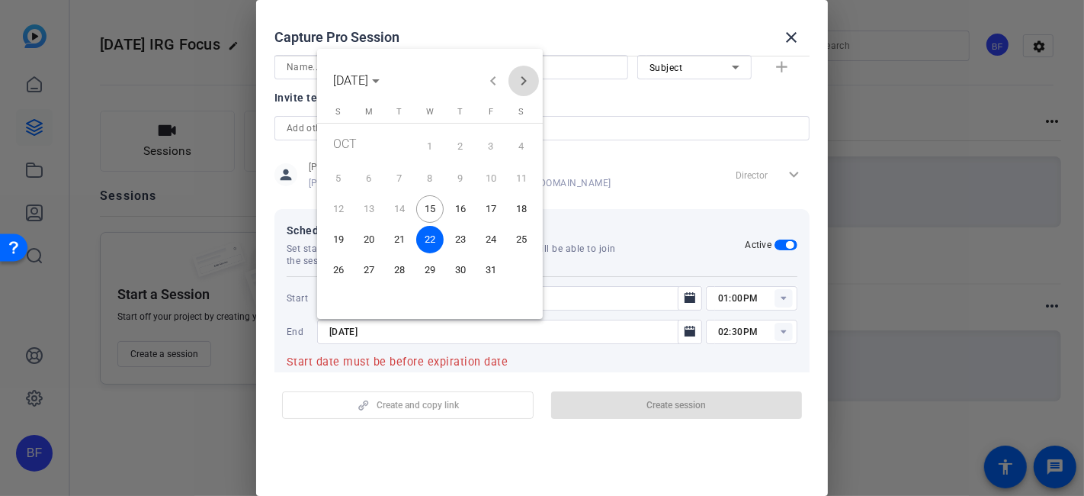
click at [525, 92] on span "Next month" at bounding box center [523, 81] width 30 height 30
click at [406, 182] on span "4" at bounding box center [399, 178] width 27 height 27
type input "[DATE]"
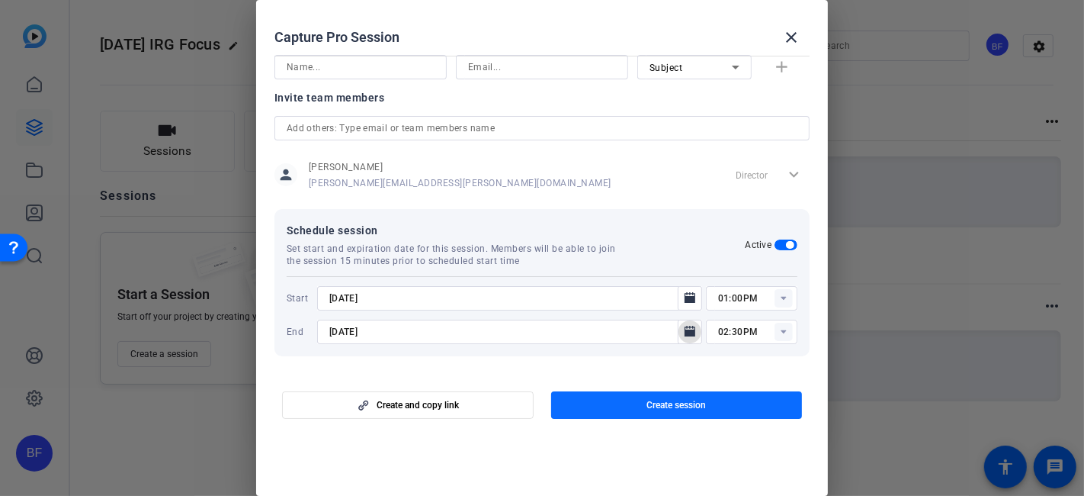
click at [610, 410] on span "button" at bounding box center [677, 405] width 252 height 37
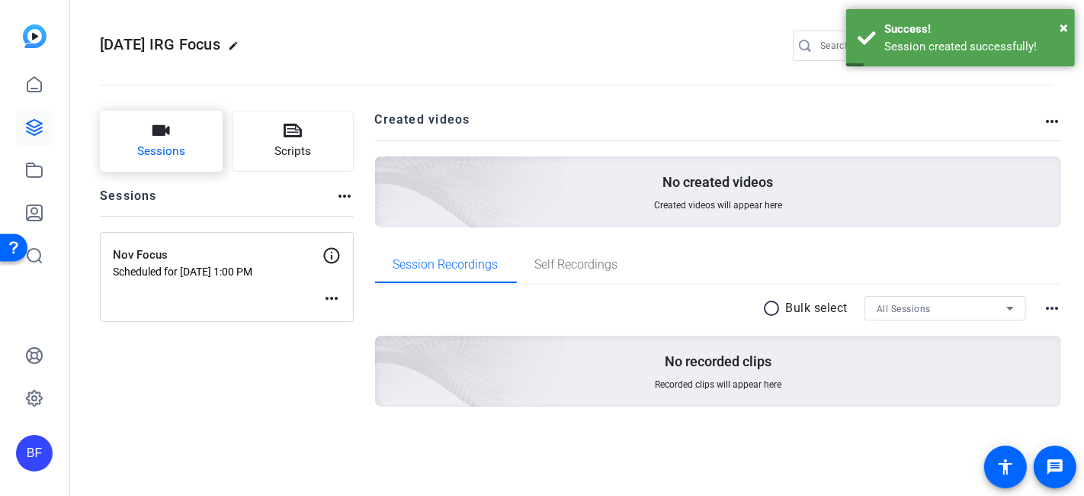
click at [192, 143] on button "Sessions" at bounding box center [161, 141] width 123 height 61
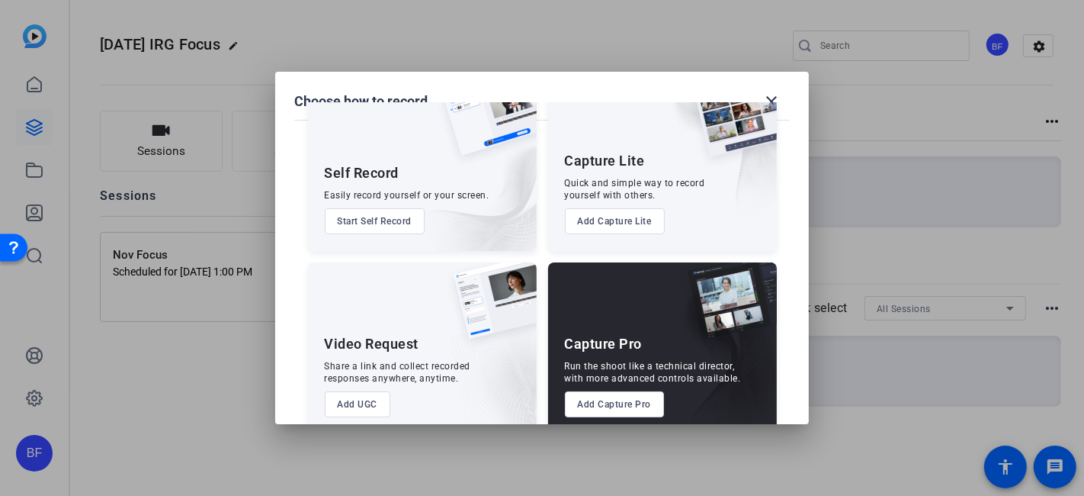
scroll to position [78, 0]
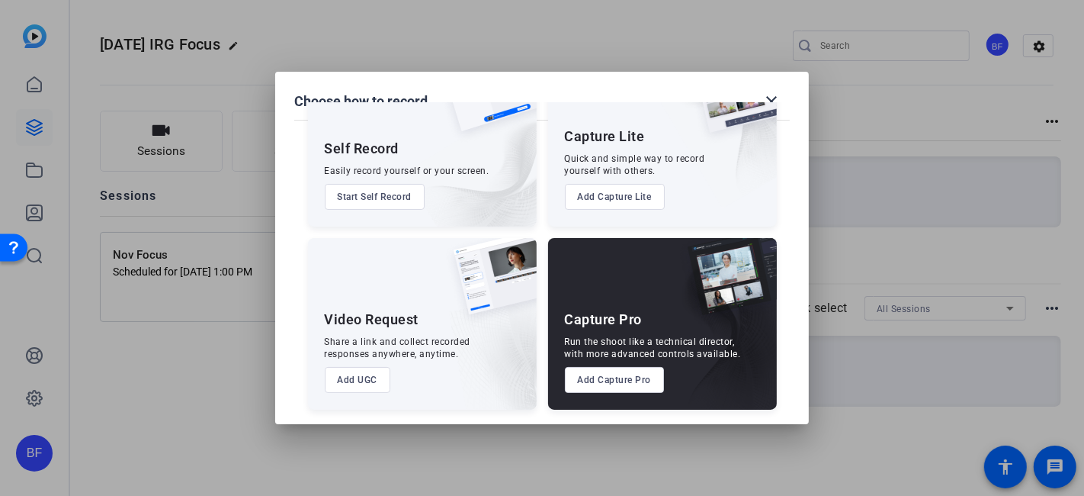
click at [634, 372] on button "Add Capture Pro" at bounding box center [615, 380] width 100 height 26
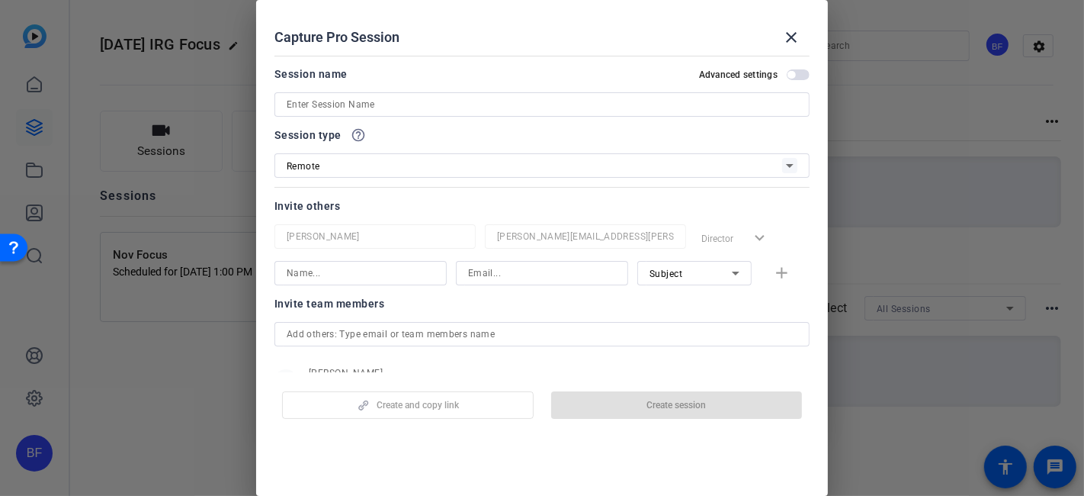
click at [503, 273] on input at bounding box center [542, 273] width 148 height 18
type input "mela"
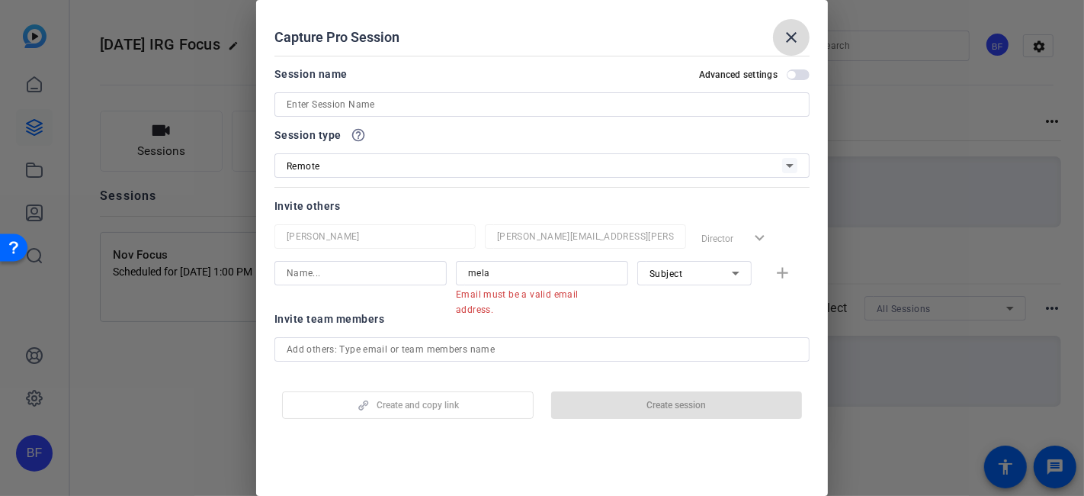
click at [793, 40] on mat-icon "close" at bounding box center [791, 37] width 18 height 18
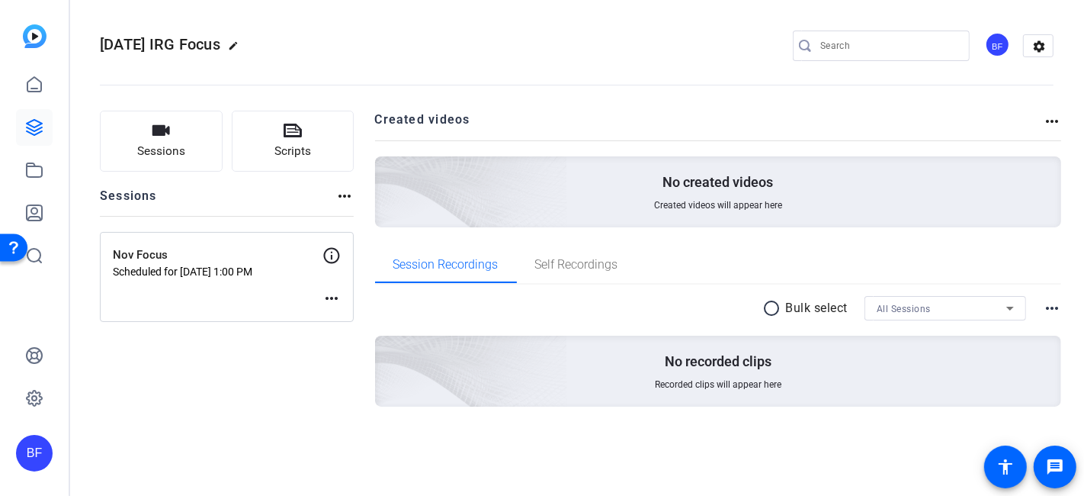
drag, startPoint x: 342, startPoint y: 300, endPoint x: 333, endPoint y: 299, distance: 8.4
click at [333, 299] on mat-icon "more_horiz" at bounding box center [331, 298] width 18 height 18
drag, startPoint x: 258, startPoint y: 275, endPoint x: 236, endPoint y: 293, distance: 28.8
click at [236, 293] on div at bounding box center [542, 248] width 1084 height 496
click at [329, 301] on mat-icon "more_horiz" at bounding box center [331, 298] width 18 height 18
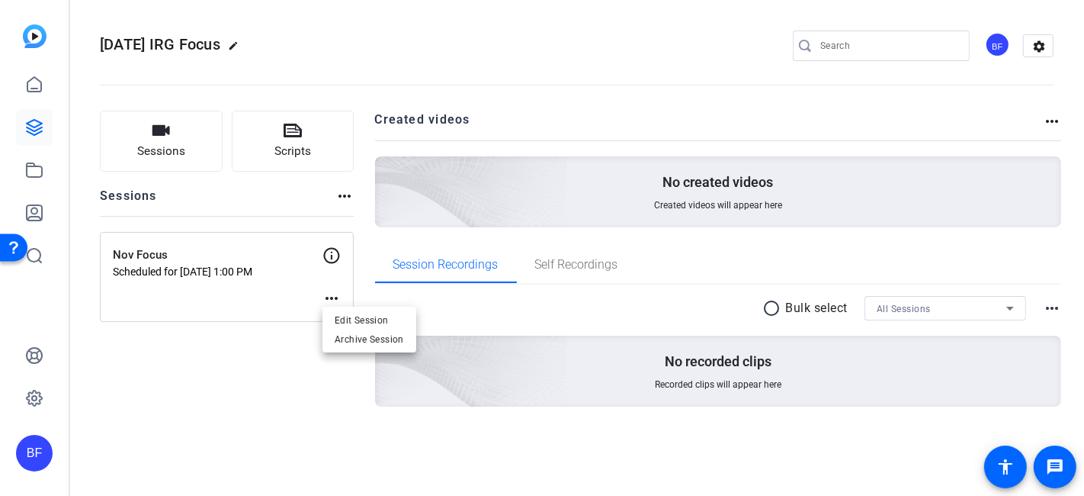
click at [281, 343] on div at bounding box center [542, 248] width 1084 height 496
click at [335, 297] on mat-icon "more_horiz" at bounding box center [331, 298] width 18 height 18
click at [336, 311] on span "Edit Session" at bounding box center [369, 320] width 69 height 18
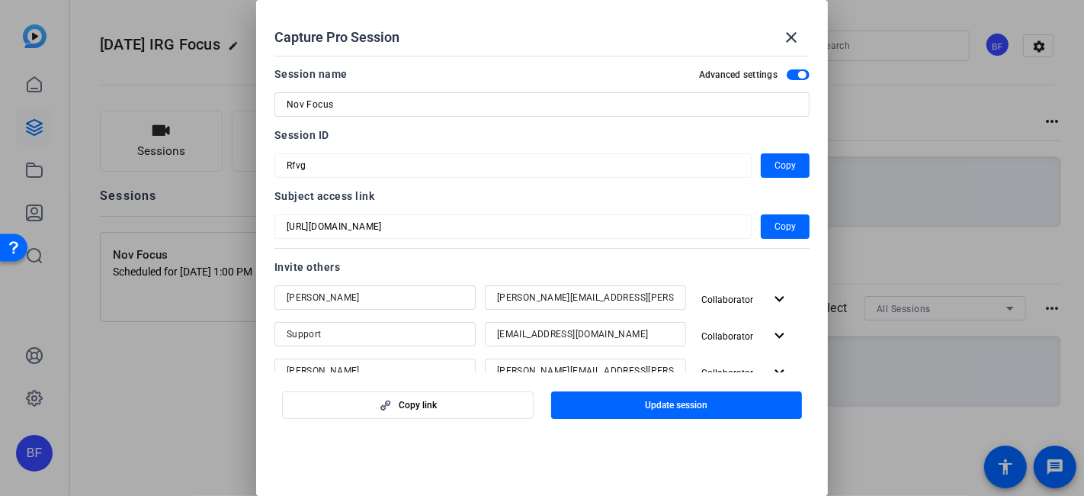
scroll to position [486, 0]
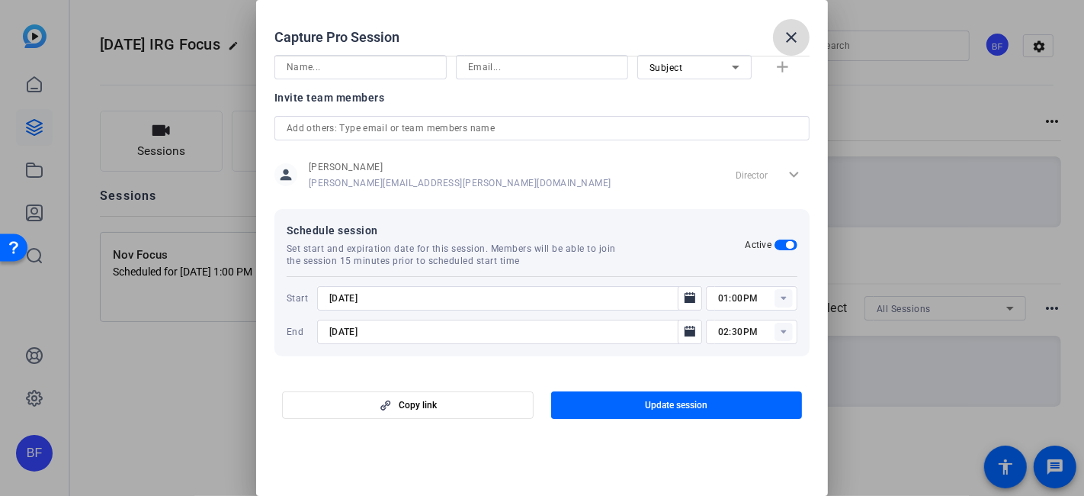
click at [790, 37] on mat-icon "close" at bounding box center [791, 37] width 18 height 18
